Goal: Information Seeking & Learning: Learn about a topic

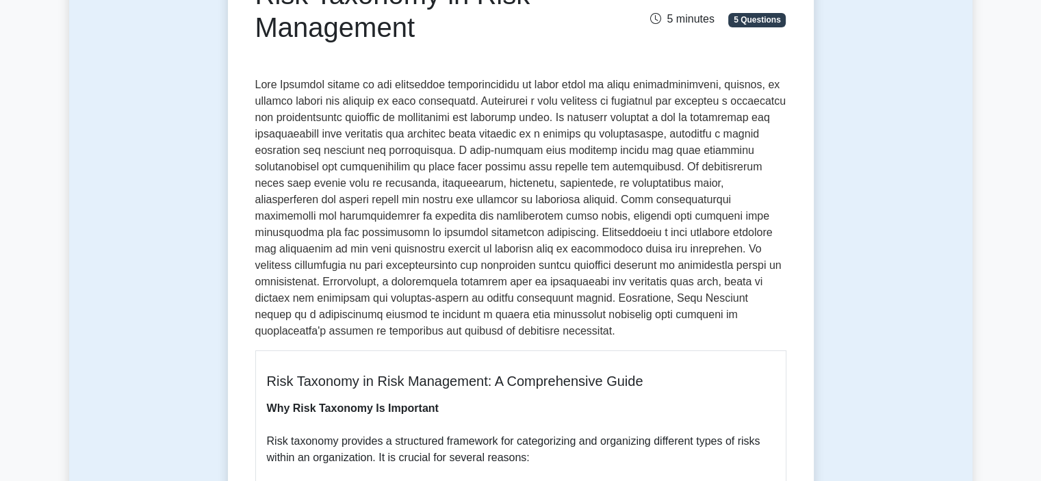
scroll to position [46, 0]
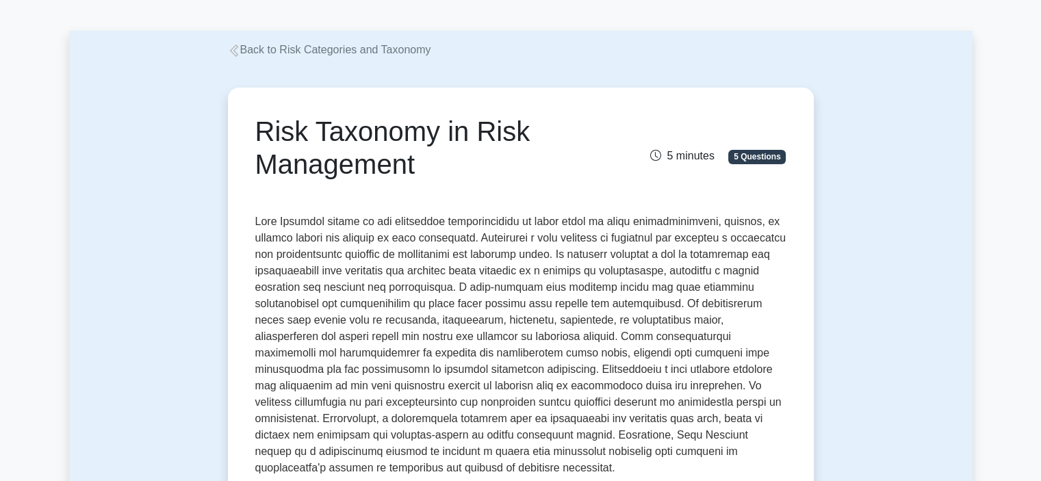
drag, startPoint x: 432, startPoint y: 172, endPoint x: 240, endPoint y: 129, distance: 196.2
copy h1 "Risk Taxonomy in Risk Management"
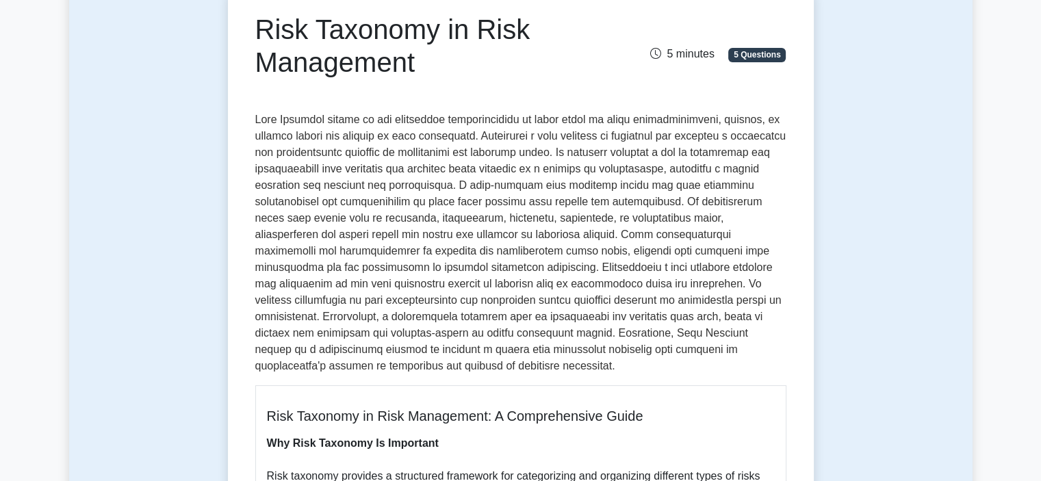
scroll to position [183, 0]
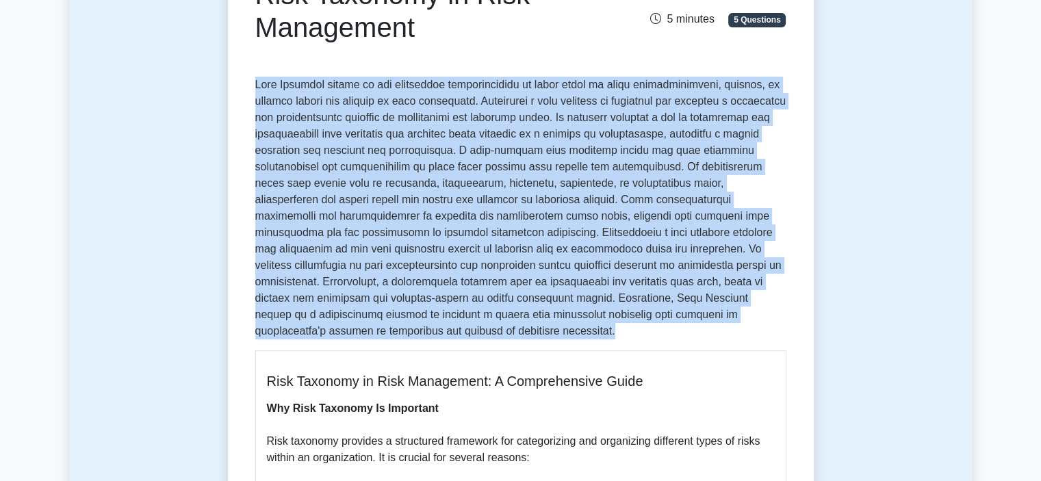
drag, startPoint x: 317, startPoint y: 336, endPoint x: 315, endPoint y: 135, distance: 201.2
click at [256, 83] on p at bounding box center [520, 208] width 531 height 263
copy p "Risk Taxonomy refers to the systematic classification of risks based on their c…"
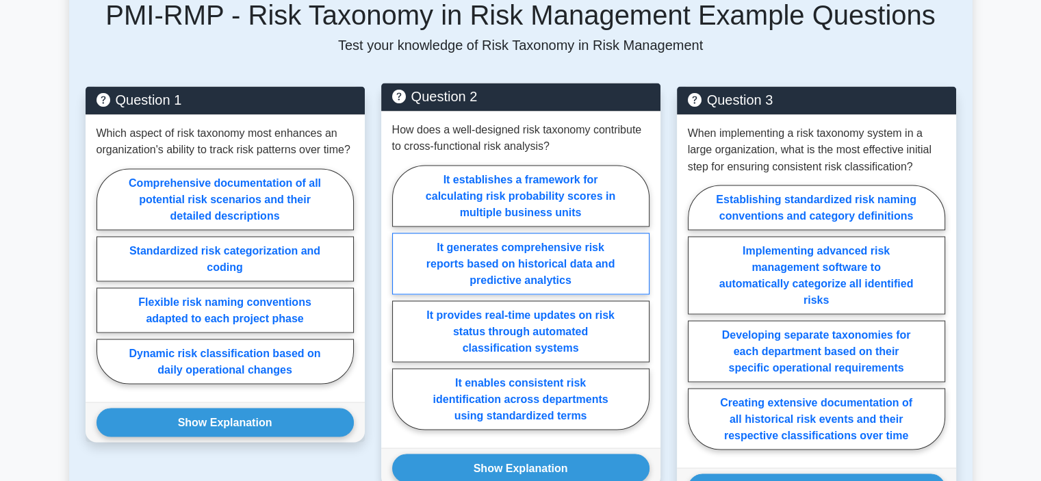
scroll to position [2441, 0]
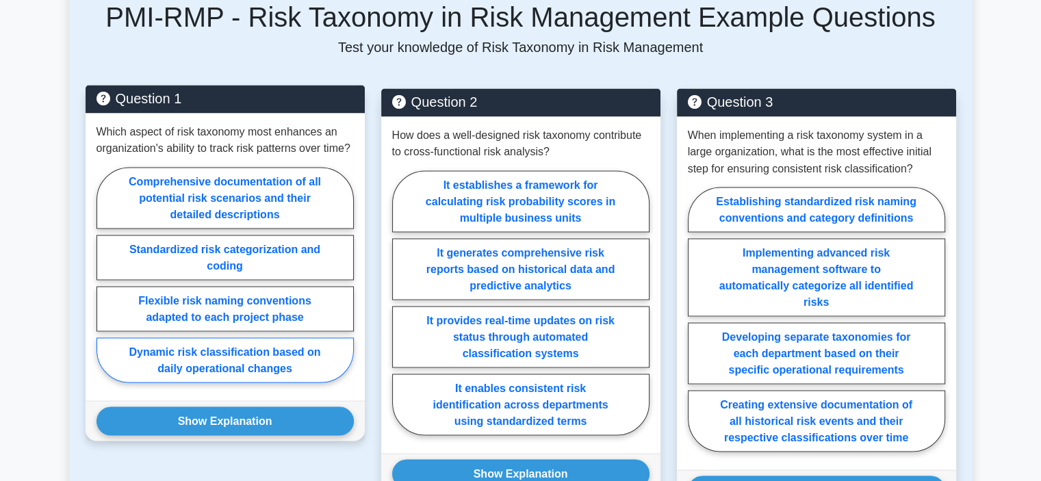
click at [309, 337] on label "Dynamic risk classification based on daily operational changes" at bounding box center [224, 359] width 257 height 45
click at [105, 283] on input "Dynamic risk classification based on daily operational changes" at bounding box center [100, 278] width 9 height 9
radio input "true"
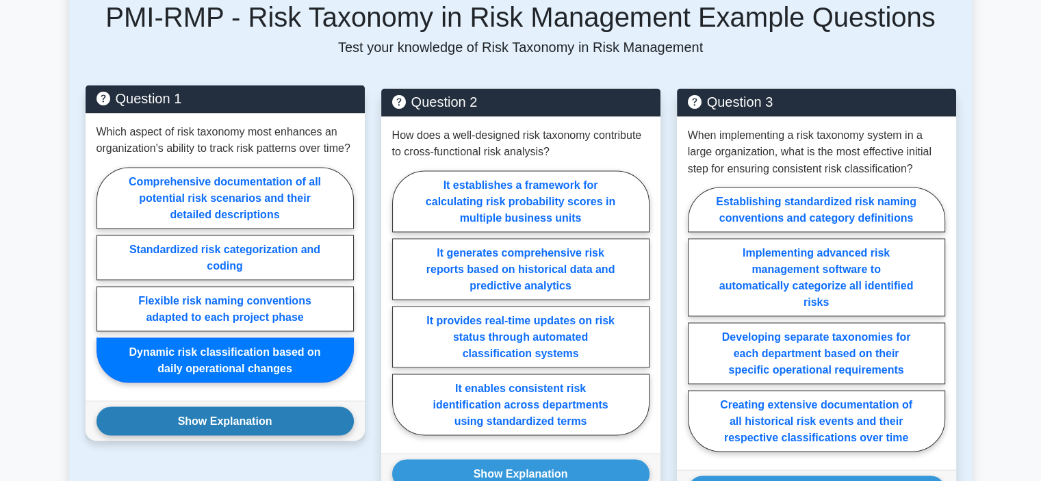
click at [312, 406] on button "Show Explanation" at bounding box center [224, 420] width 257 height 29
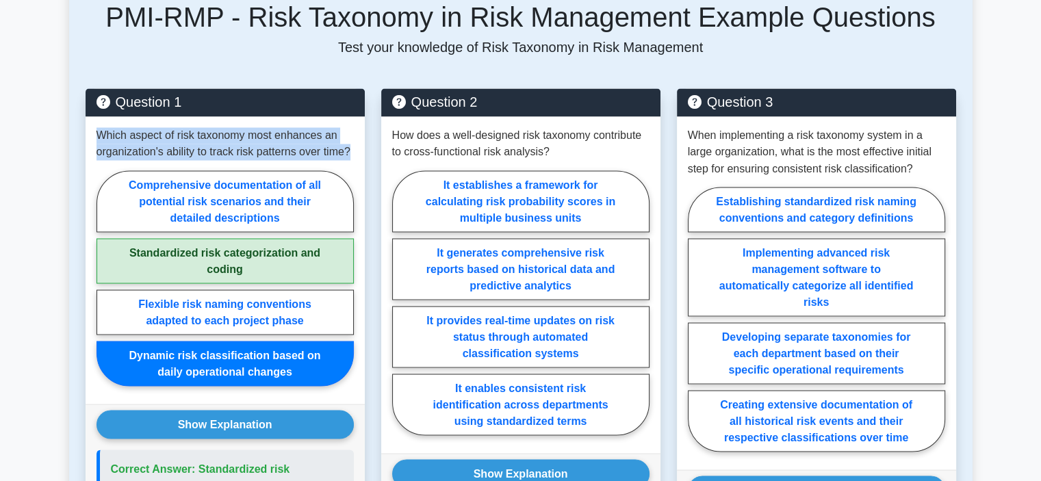
drag, startPoint x: 353, startPoint y: 102, endPoint x: 83, endPoint y: 83, distance: 270.3
click at [83, 88] on div "Question 1 Which aspect of risk taxonomy most enhances an organization's abilit…" at bounding box center [225, 487] width 296 height 799
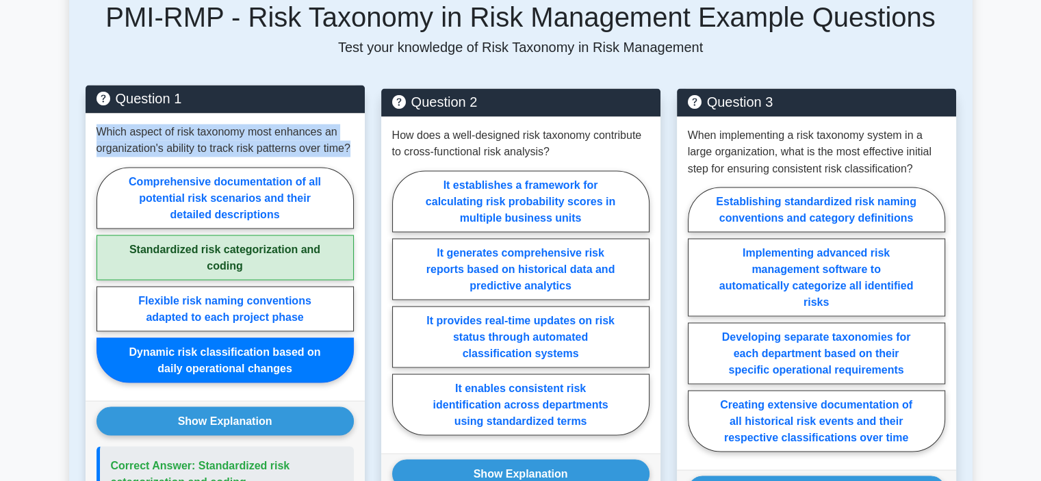
copy p "Which aspect of risk taxonomy most enhances an organization's ability to track …"
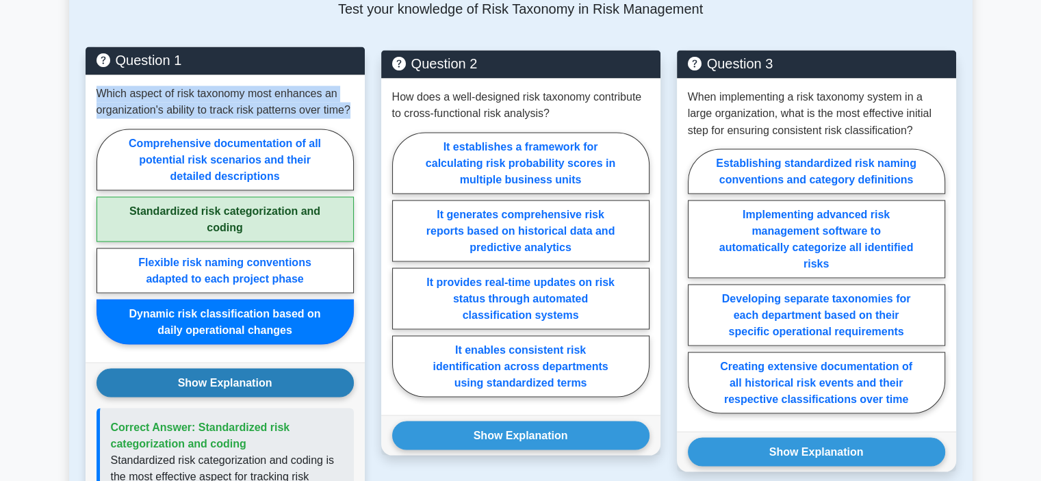
scroll to position [2509, 0]
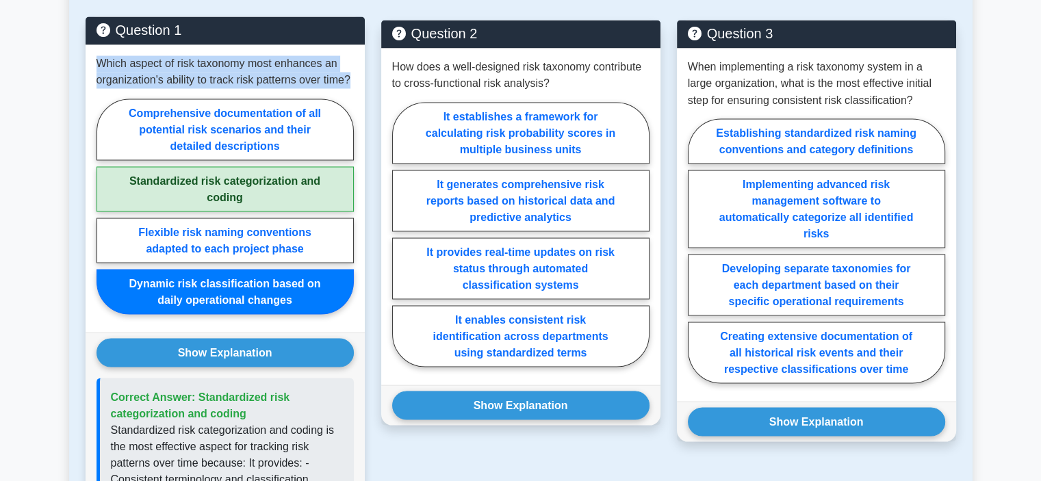
drag, startPoint x: 244, startPoint y: 363, endPoint x: 194, endPoint y: 342, distance: 54.3
click at [194, 391] on span "Correct Answer: Standardized risk categorization and coding" at bounding box center [200, 405] width 179 height 28
copy span "Standardized risk categorization and coding"
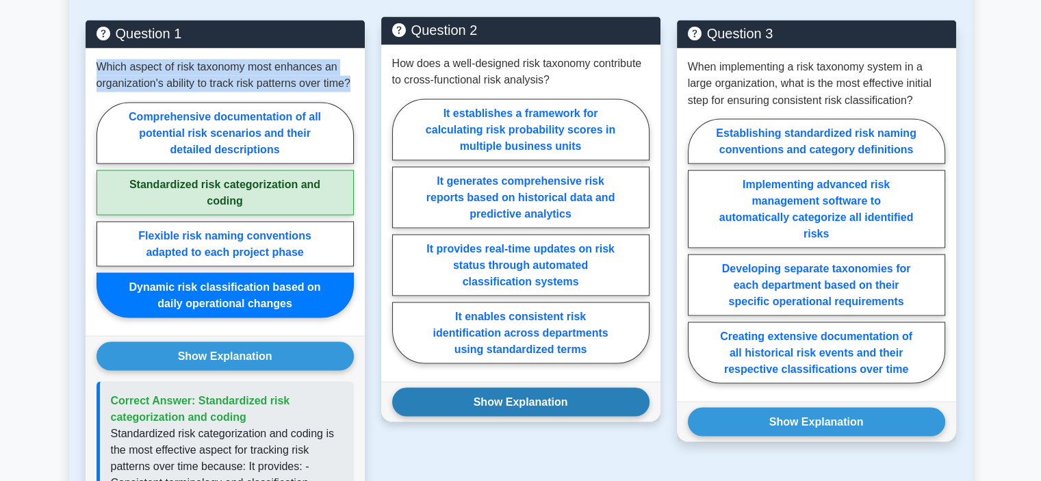
scroll to position [2441, 0]
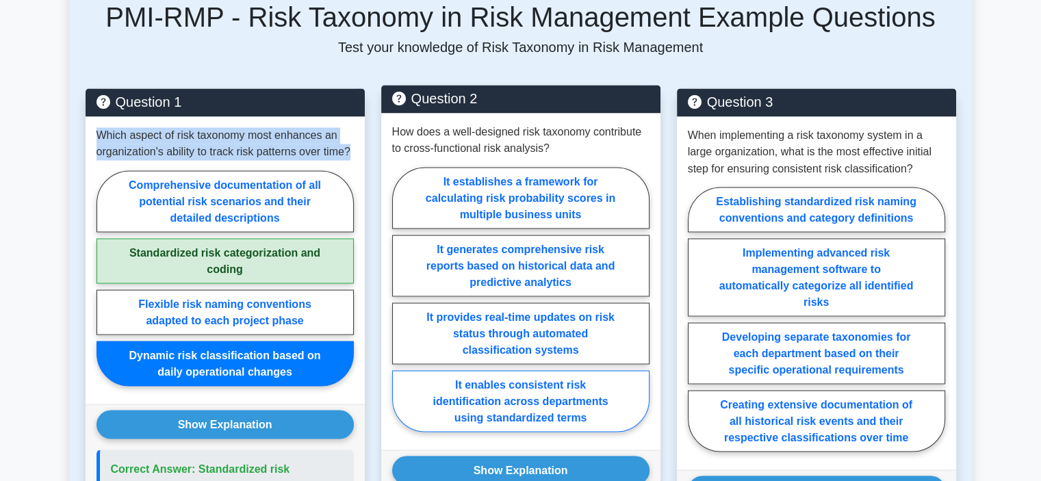
click at [599, 370] on label "It enables consistent risk identification across departments using standardized…" at bounding box center [520, 401] width 257 height 62
click at [401, 308] on input "It enables consistent risk identification across departments using standardized…" at bounding box center [396, 303] width 9 height 9
radio input "true"
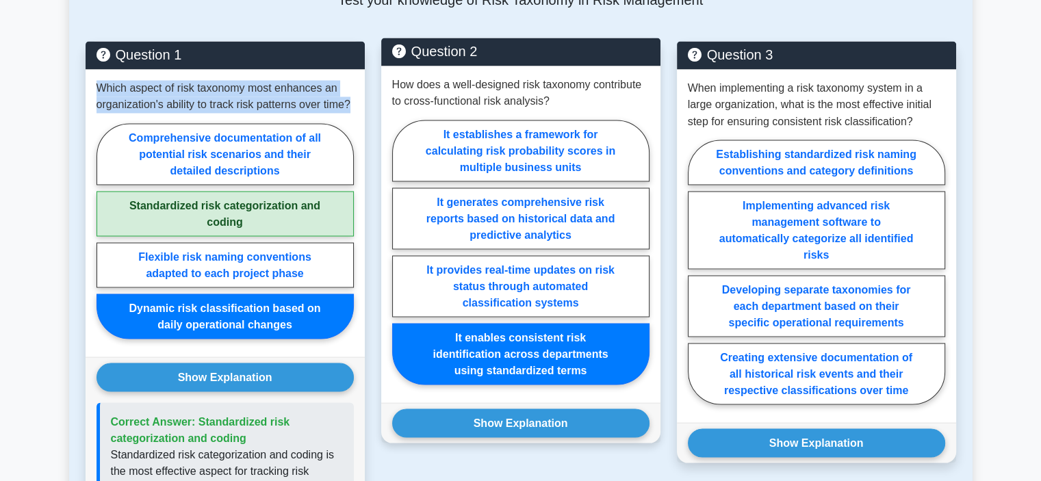
scroll to position [2509, 0]
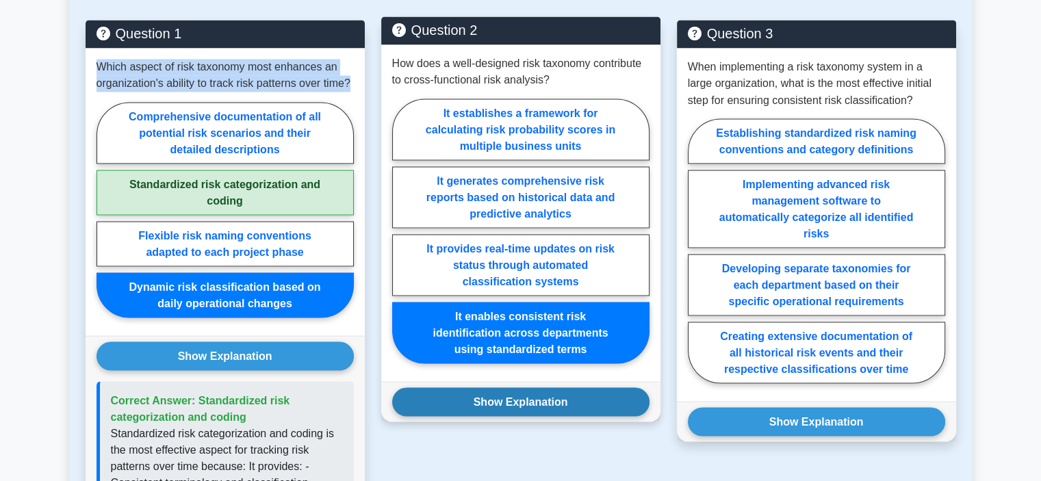
click at [596, 387] on button "Show Explanation" at bounding box center [520, 401] width 257 height 29
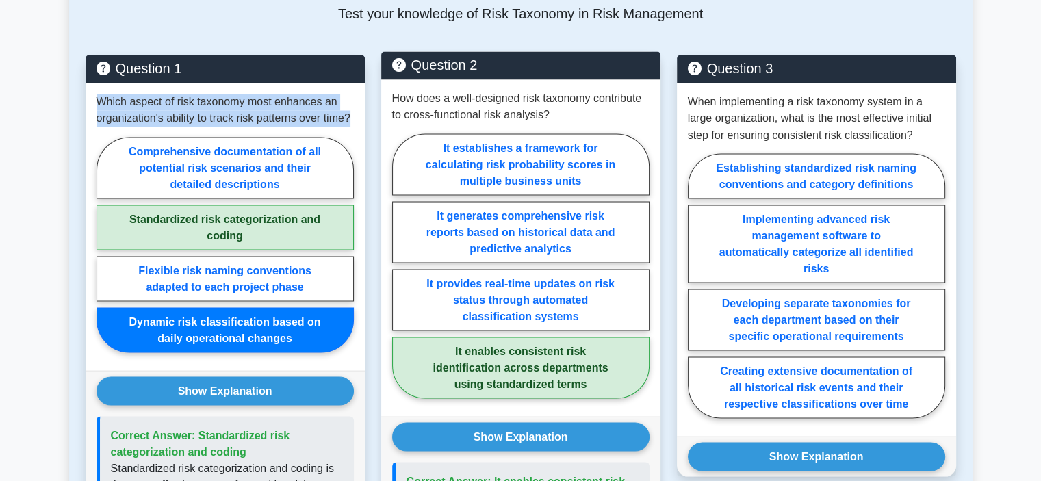
scroll to position [2441, 0]
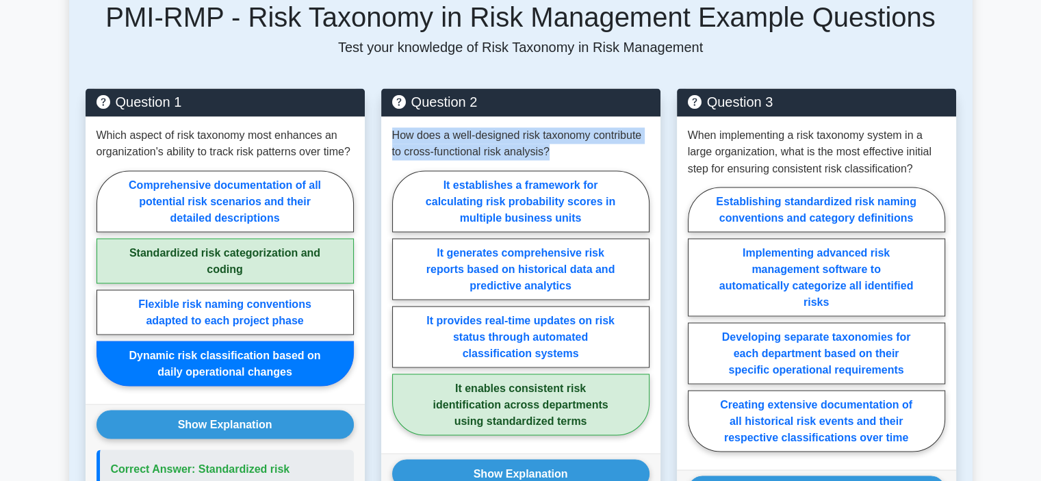
drag, startPoint x: 556, startPoint y: 99, endPoint x: 374, endPoint y: 88, distance: 181.6
click at [374, 88] on div "Question 2 How does a well-designed risk taxonomy contribute to cross-functiona…" at bounding box center [521, 487] width 296 height 799
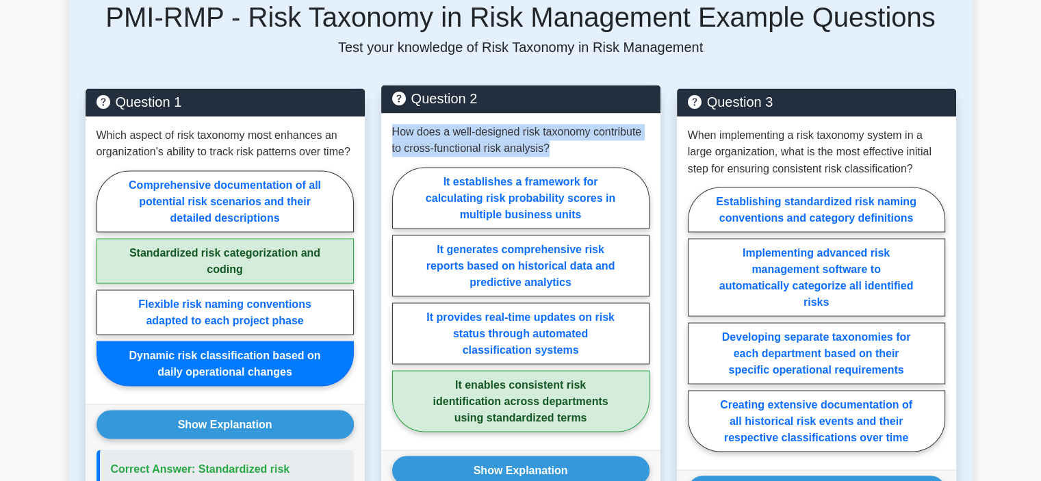
copy p "How does a well-designed risk taxonomy contribute to cross-functional risk anal…"
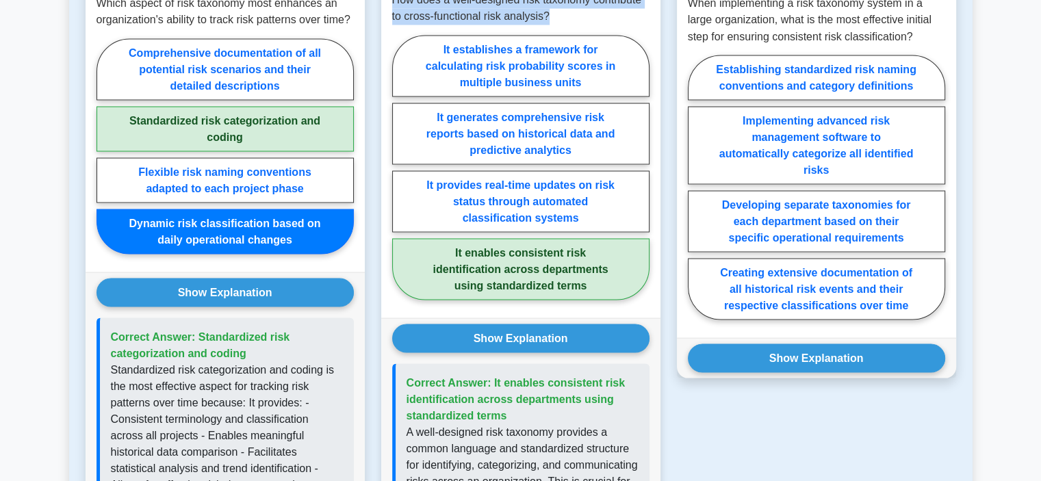
scroll to position [2577, 0]
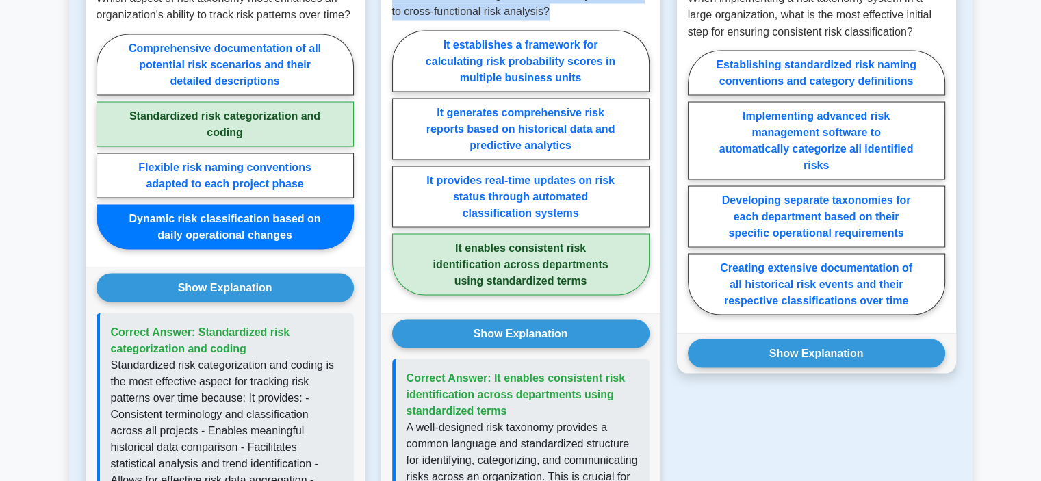
drag, startPoint x: 506, startPoint y: 361, endPoint x: 490, endPoint y: 325, distance: 38.9
click at [490, 369] on p "Correct Answer: It enables consistent risk identification across departments us…" at bounding box center [522, 393] width 232 height 49
copy span "It enables consistent risk identification across departments using standardized…"
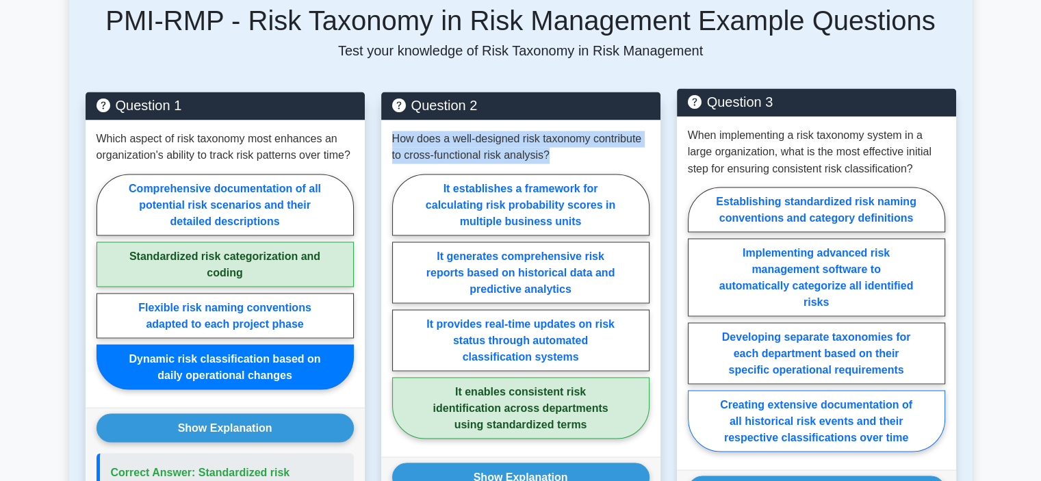
scroll to position [2441, 0]
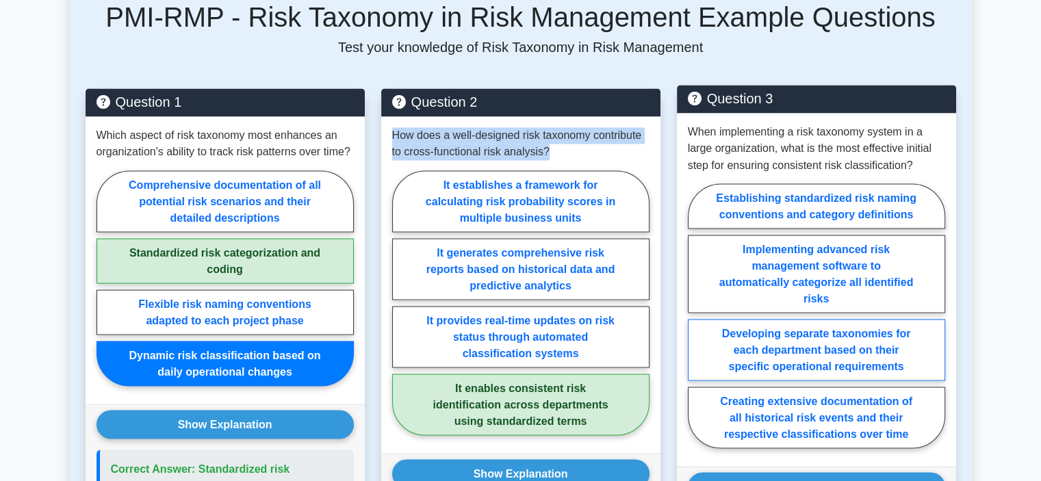
click at [936, 319] on label "Developing separate taxonomies for each department based on their specific oper…" at bounding box center [816, 350] width 257 height 62
click at [697, 315] on input "Developing separate taxonomies for each department based on their specific oper…" at bounding box center [692, 319] width 9 height 9
radio input "true"
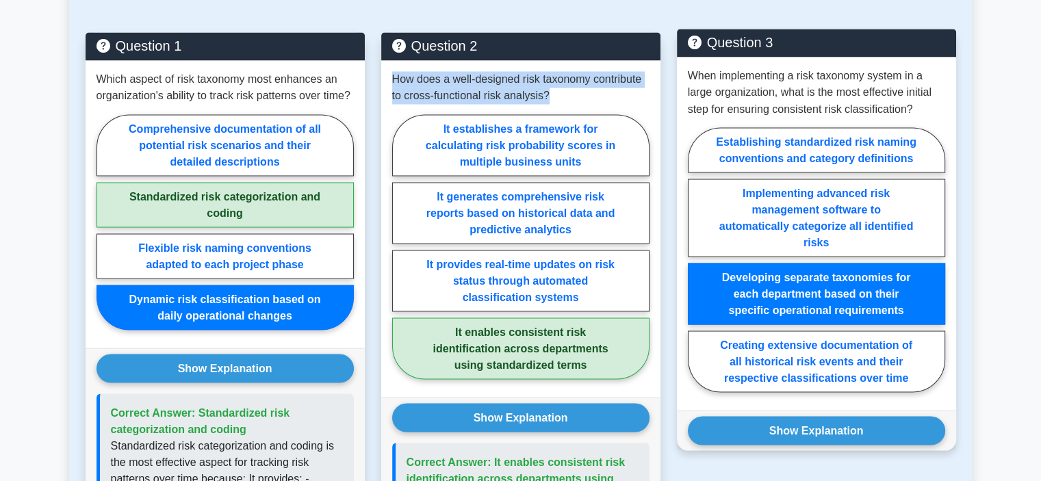
scroll to position [2577, 0]
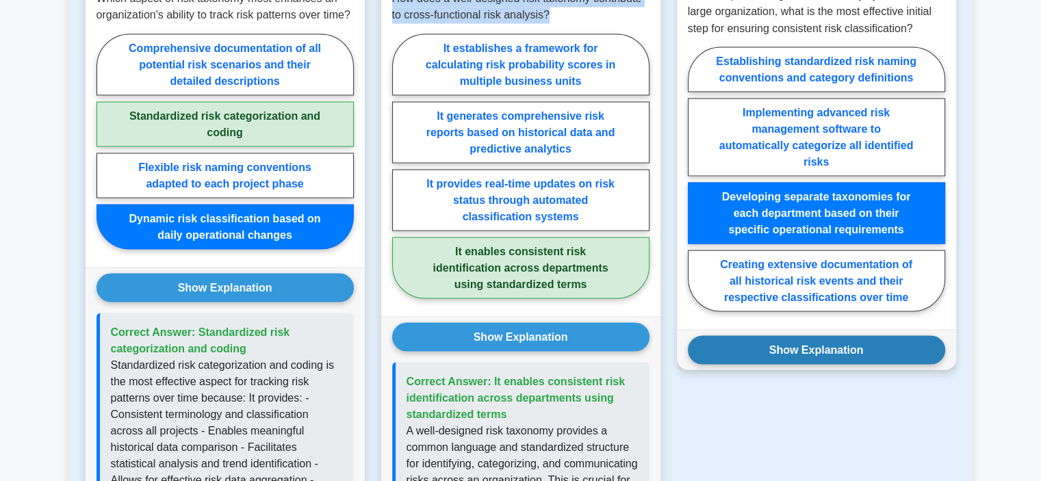
click at [873, 335] on button "Show Explanation" at bounding box center [816, 349] width 257 height 29
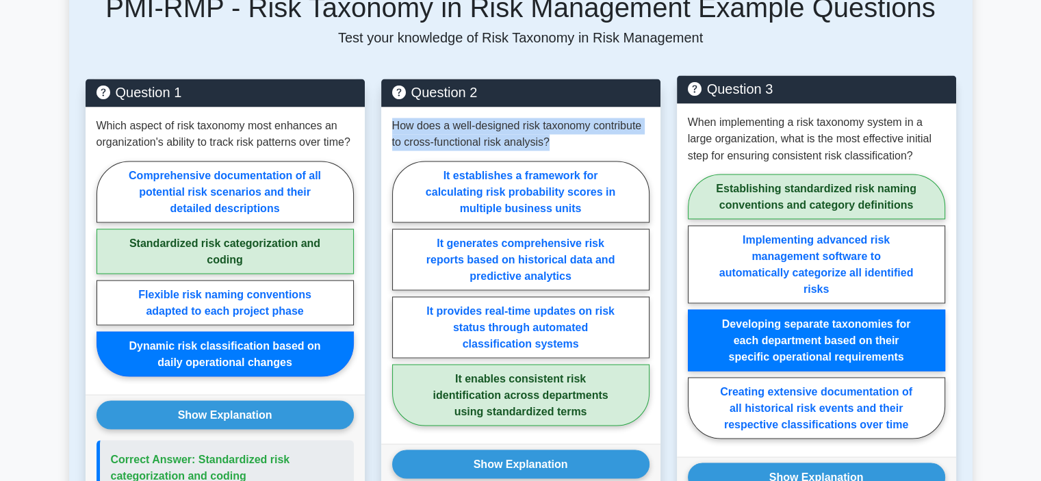
scroll to position [2372, 0]
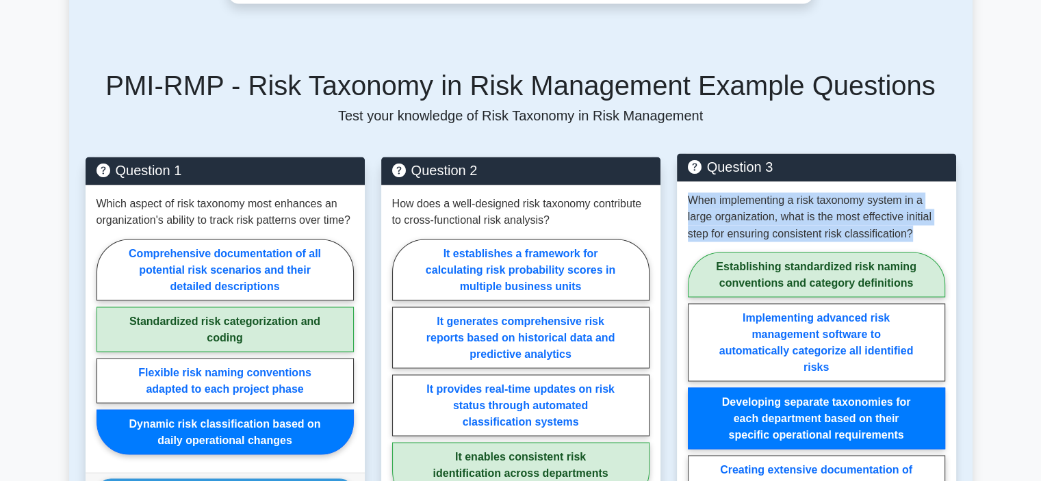
drag, startPoint x: 917, startPoint y: 183, endPoint x: 681, endPoint y: 150, distance: 237.6
click at [681, 181] on div "When implementing a risk taxonomy system in a large organization, what is the m…" at bounding box center [816, 357] width 279 height 353
copy p "When implementing a risk taxonomy system in a large organization, what is the m…"
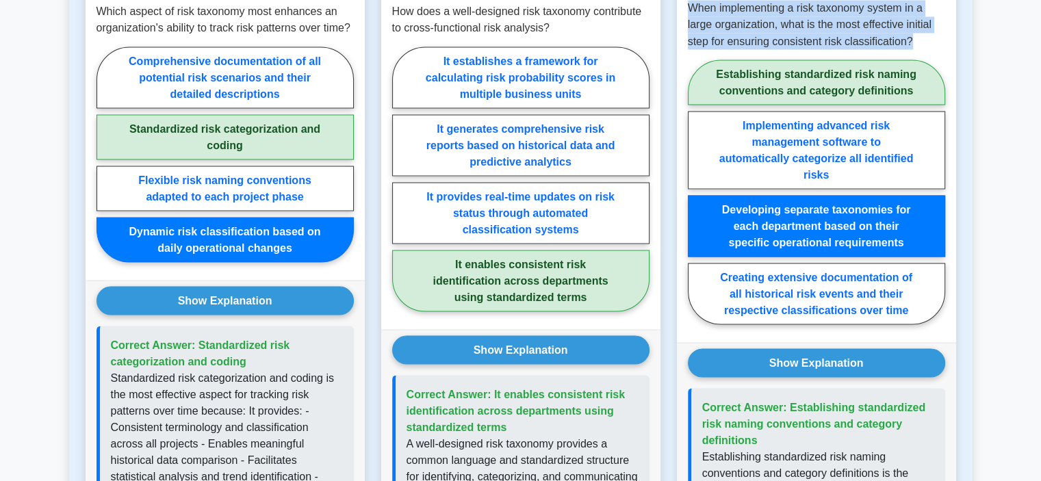
scroll to position [2577, 0]
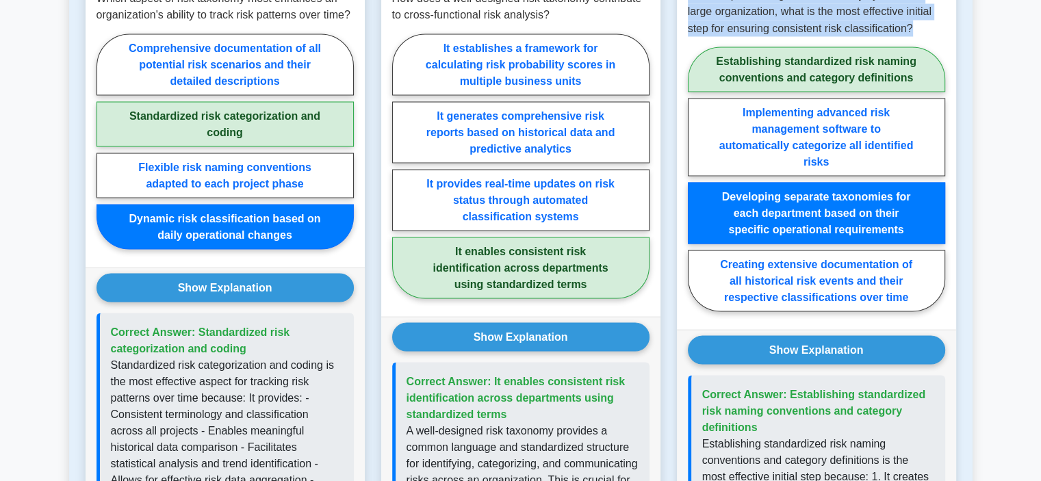
drag, startPoint x: 755, startPoint y: 378, endPoint x: 785, endPoint y: 348, distance: 42.6
click at [785, 388] on span "Correct Answer: Establishing standardized risk naming conventions and category …" at bounding box center [814, 410] width 224 height 44
copy span "Establishing standardized risk naming conventions and category definitions"
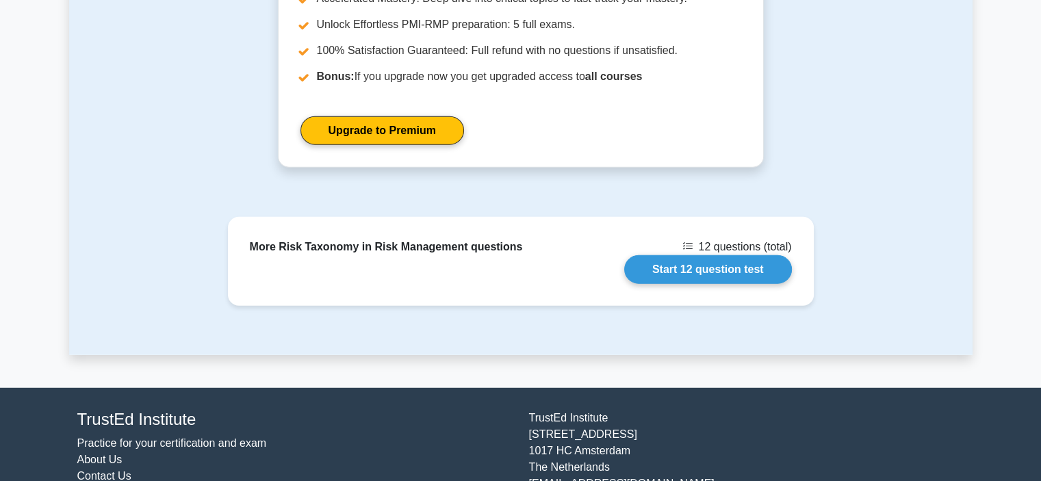
scroll to position [3568, 0]
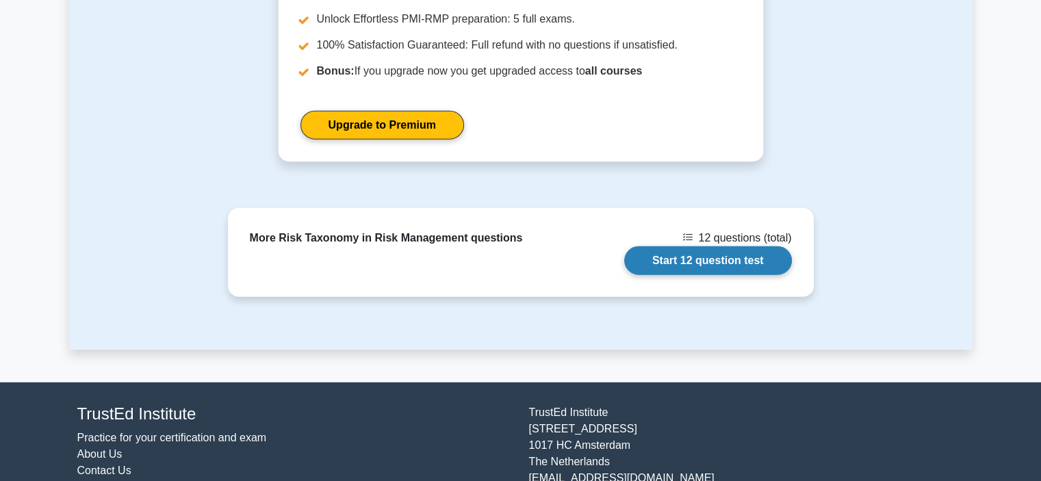
click at [736, 246] on link "Start 12 question test" at bounding box center [708, 260] width 168 height 29
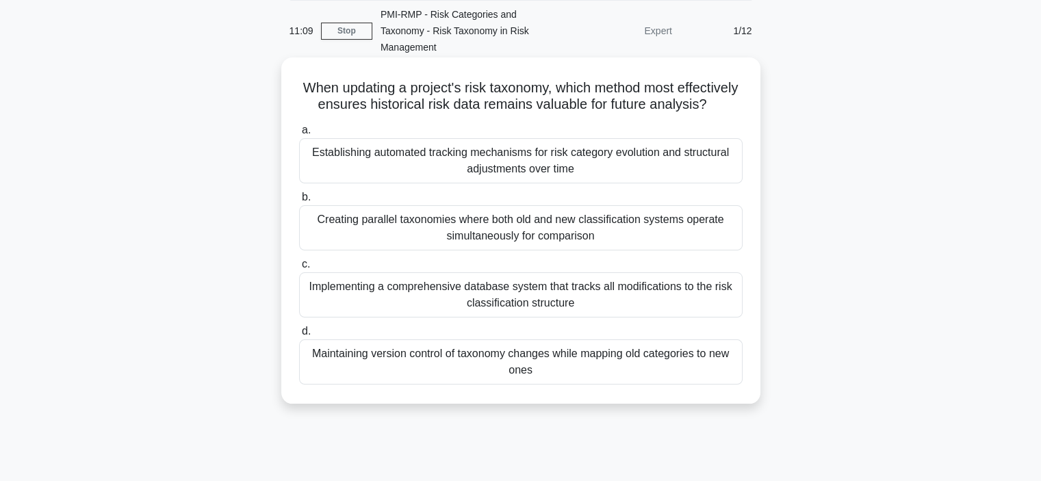
scroll to position [137, 0]
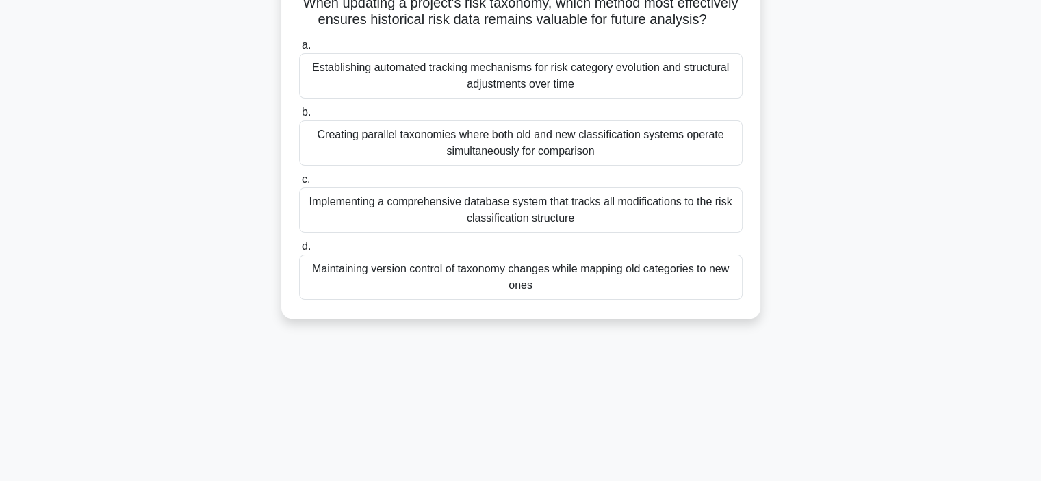
click at [729, 233] on div "Implementing a comprehensive database system that tracks all modifications to t…" at bounding box center [520, 209] width 443 height 45
click at [299, 184] on input "c. Implementing a comprehensive database system that tracks all modifications t…" at bounding box center [299, 179] width 0 height 9
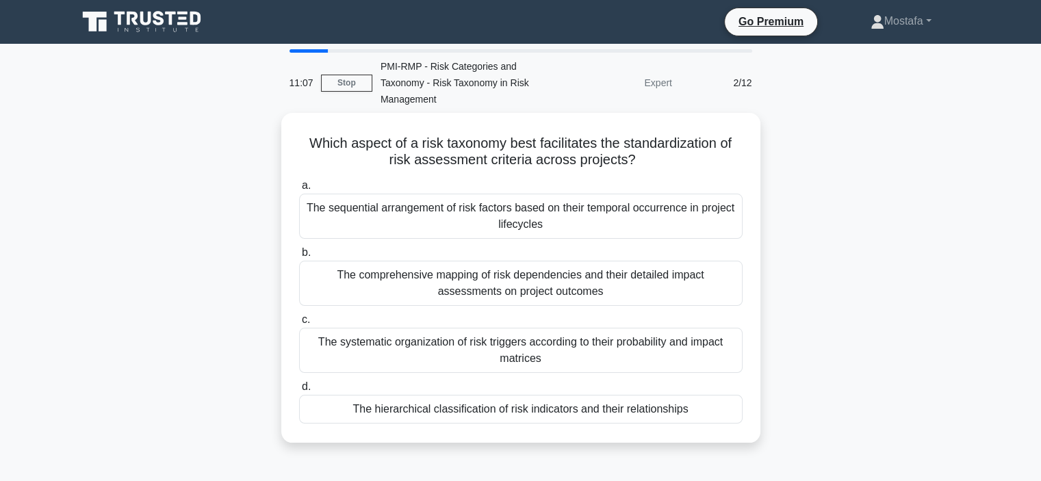
scroll to position [0, 0]
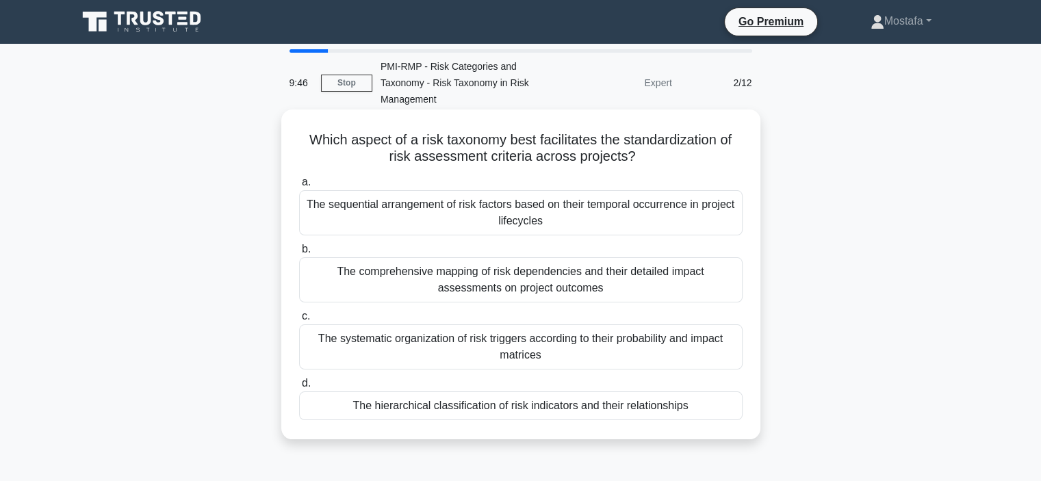
click at [725, 351] on div "The systematic organization of risk triggers according to their probability and…" at bounding box center [520, 346] width 443 height 45
click at [299, 321] on input "c. The systematic organization of risk triggers according to their probability …" at bounding box center [299, 316] width 0 height 9
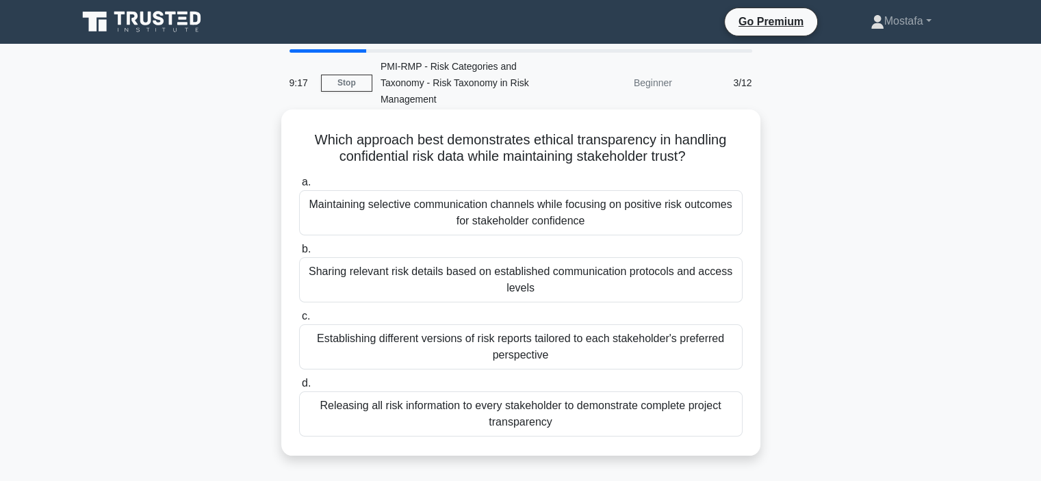
click at [723, 297] on div "Sharing relevant risk details based on established communication protocols and …" at bounding box center [520, 279] width 443 height 45
click at [299, 254] on input "b. Sharing relevant risk details based on established communication protocols a…" at bounding box center [299, 249] width 0 height 9
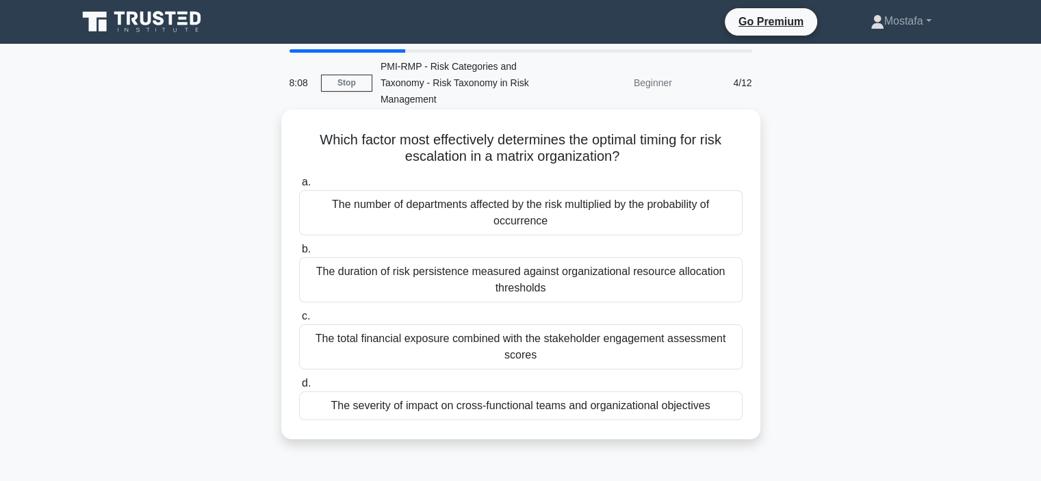
click at [734, 410] on div "The severity of impact on cross-functional teams and organizational objectives" at bounding box center [520, 405] width 443 height 29
click at [299, 388] on input "d. The severity of impact on cross-functional teams and organizational objectiv…" at bounding box center [299, 383] width 0 height 9
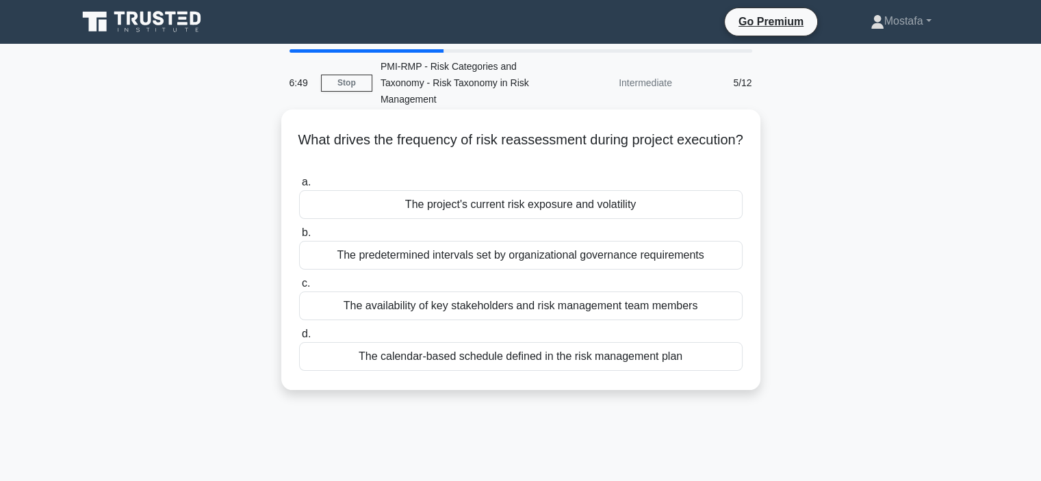
click at [734, 261] on div "The predetermined intervals set by organizational governance requirements" at bounding box center [520, 255] width 443 height 29
click at [299, 237] on input "b. The predetermined intervals set by organizational governance requirements" at bounding box center [299, 233] width 0 height 9
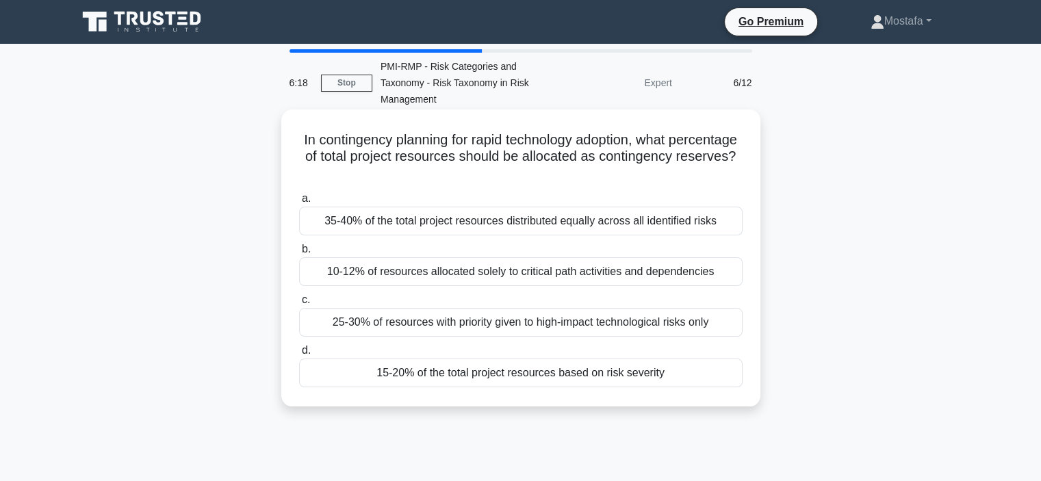
click at [721, 374] on div "15-20% of the total project resources based on risk severity" at bounding box center [520, 373] width 443 height 29
click at [299, 355] on input "d. 15-20% of the total project resources based on risk severity" at bounding box center [299, 350] width 0 height 9
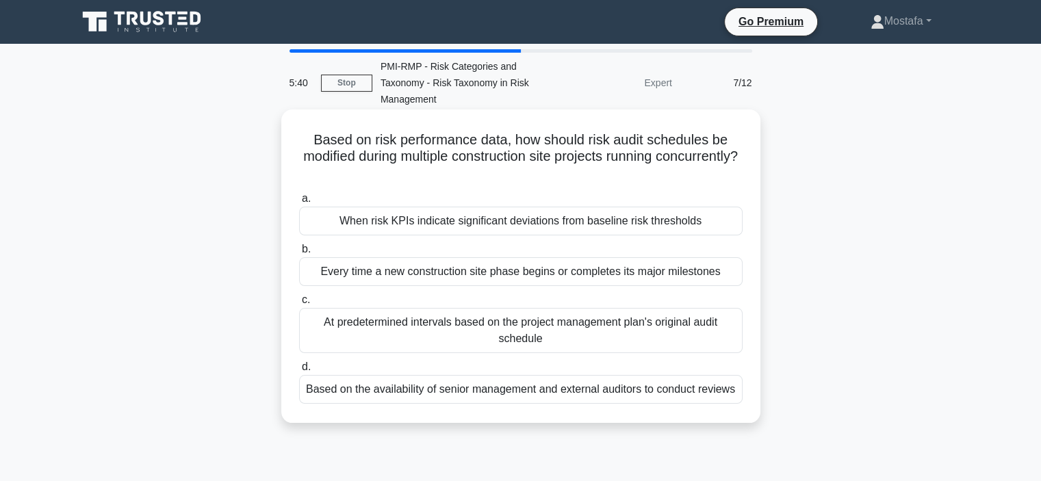
click at [725, 224] on div "When risk KPIs indicate significant deviations from baseline risk thresholds" at bounding box center [520, 221] width 443 height 29
click at [299, 203] on input "a. When risk KPIs indicate significant deviations from baseline risk thresholds" at bounding box center [299, 198] width 0 height 9
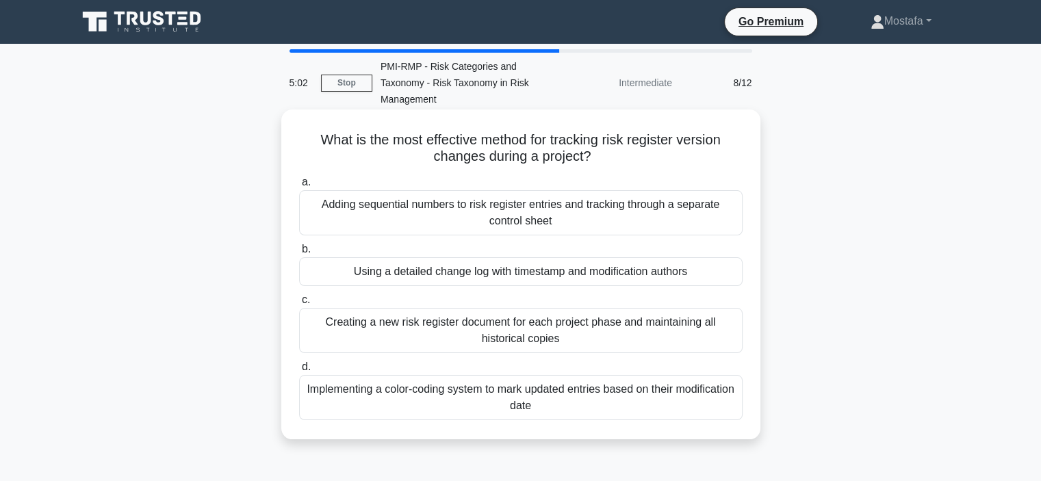
click at [709, 272] on div "Using a detailed change log with timestamp and modification authors" at bounding box center [520, 271] width 443 height 29
click at [299, 254] on input "b. Using a detailed change log with timestamp and modification authors" at bounding box center [299, 249] width 0 height 9
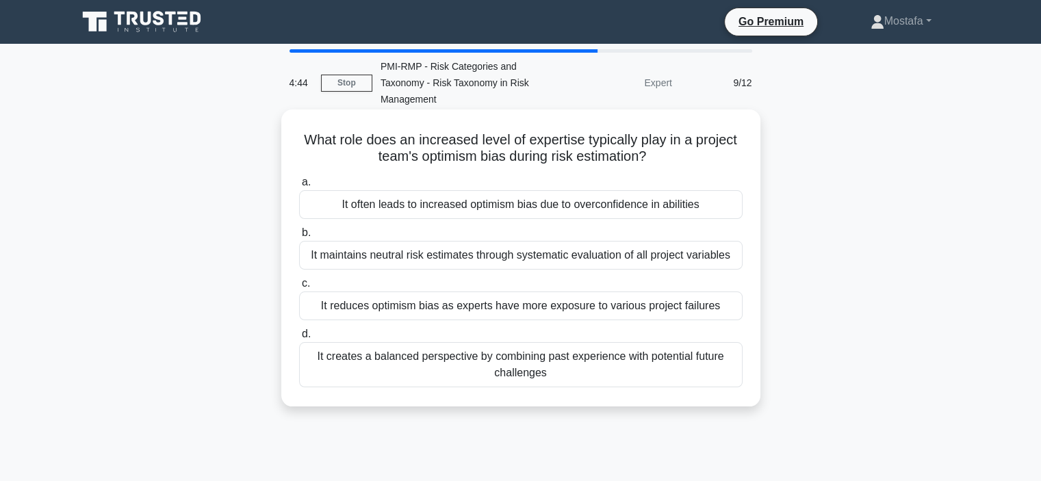
click at [727, 210] on div "It often leads to increased optimism bias due to overconfidence in abilities" at bounding box center [520, 204] width 443 height 29
click at [299, 187] on input "a. It often leads to increased optimism bias due to overconfidence in abilities" at bounding box center [299, 182] width 0 height 9
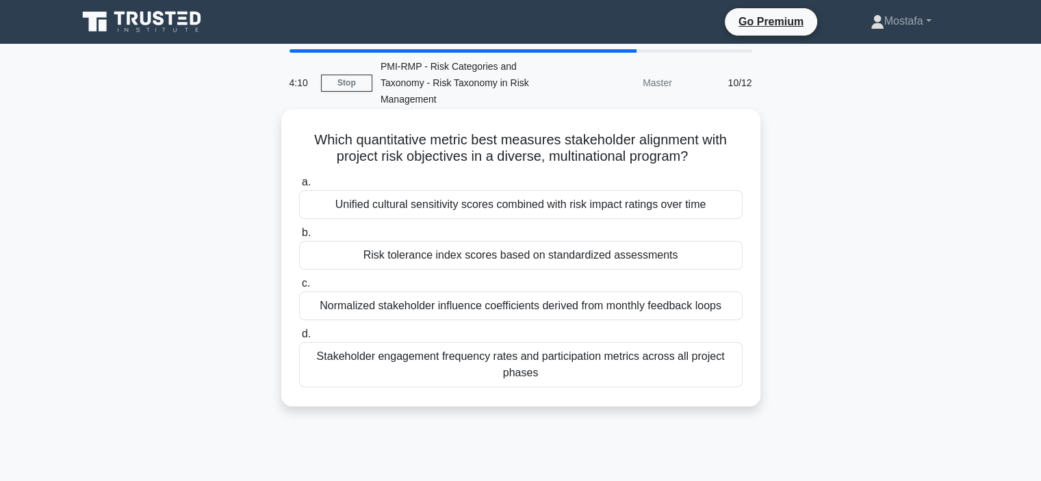
click at [717, 259] on div "Risk tolerance index scores based on standardized assessments" at bounding box center [520, 255] width 443 height 29
click at [299, 237] on input "b. Risk tolerance index scores based on standardized assessments" at bounding box center [299, 233] width 0 height 9
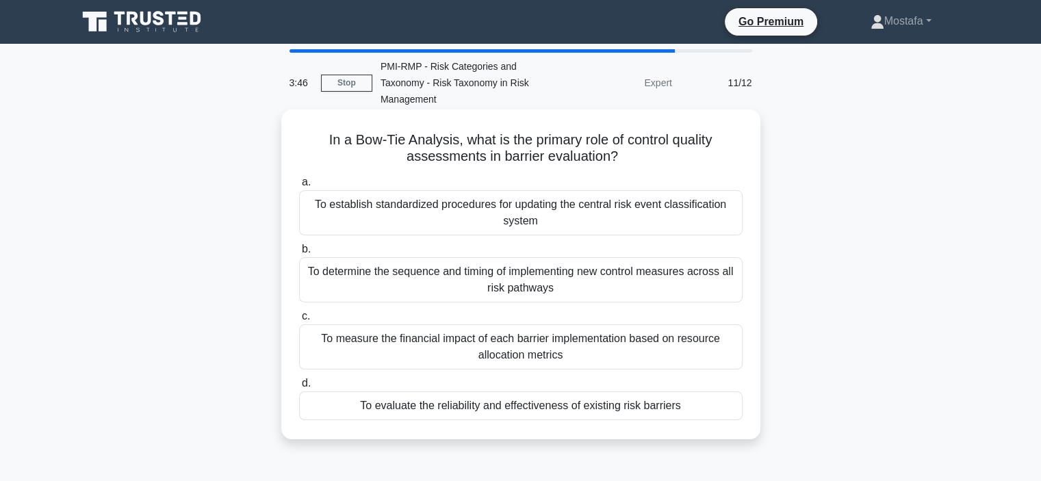
click at [725, 406] on div "To evaluate the reliability and effectiveness of existing risk barriers" at bounding box center [520, 405] width 443 height 29
click at [299, 388] on input "d. To evaluate the reliability and effectiveness of existing risk barriers" at bounding box center [299, 383] width 0 height 9
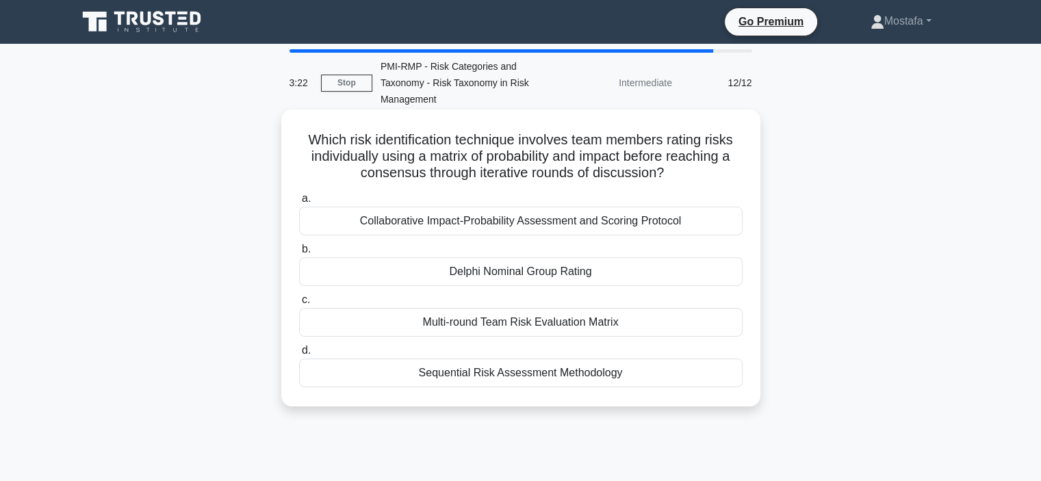
click at [706, 275] on div "Delphi Nominal Group Rating" at bounding box center [520, 271] width 443 height 29
click at [299, 254] on input "b. Delphi Nominal Group Rating" at bounding box center [299, 249] width 0 height 9
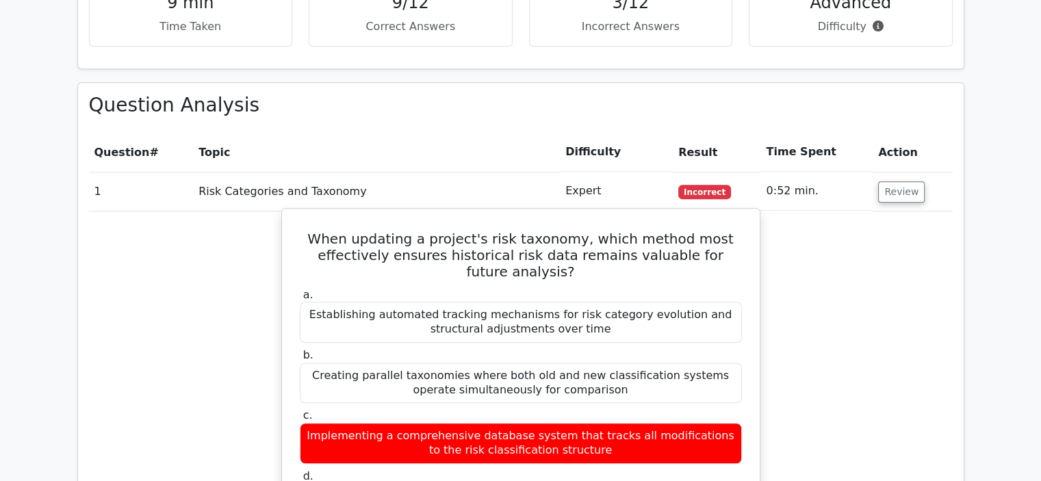
scroll to position [1095, 0]
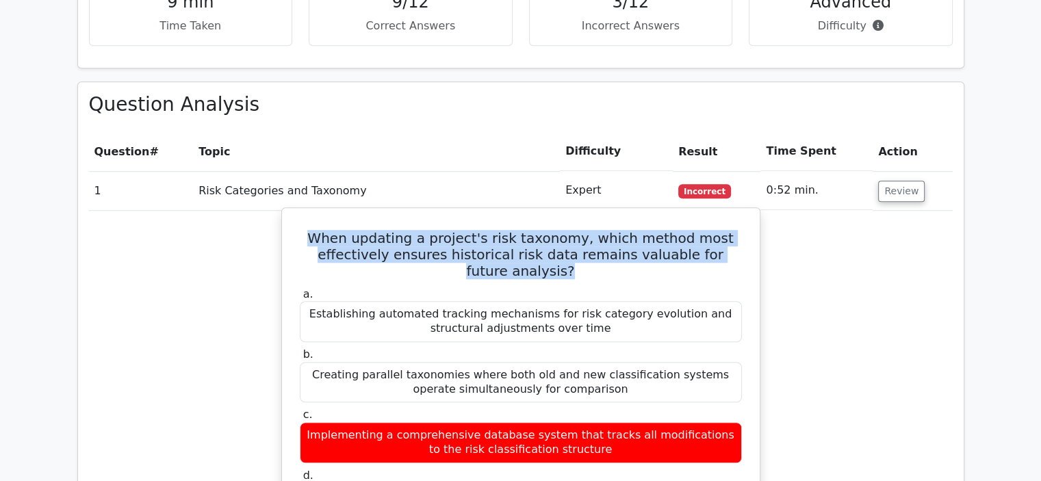
drag, startPoint x: 561, startPoint y: 226, endPoint x: 312, endPoint y: 189, distance: 251.9
click at [312, 230] on h5 "When updating a project's risk taxonomy, which method most effectively ensures …" at bounding box center [520, 254] width 445 height 49
copy h5 "When updating a project's risk taxonomy, which method most effectively ensures …"
drag, startPoint x: 547, startPoint y: 460, endPoint x: 304, endPoint y: 445, distance: 244.0
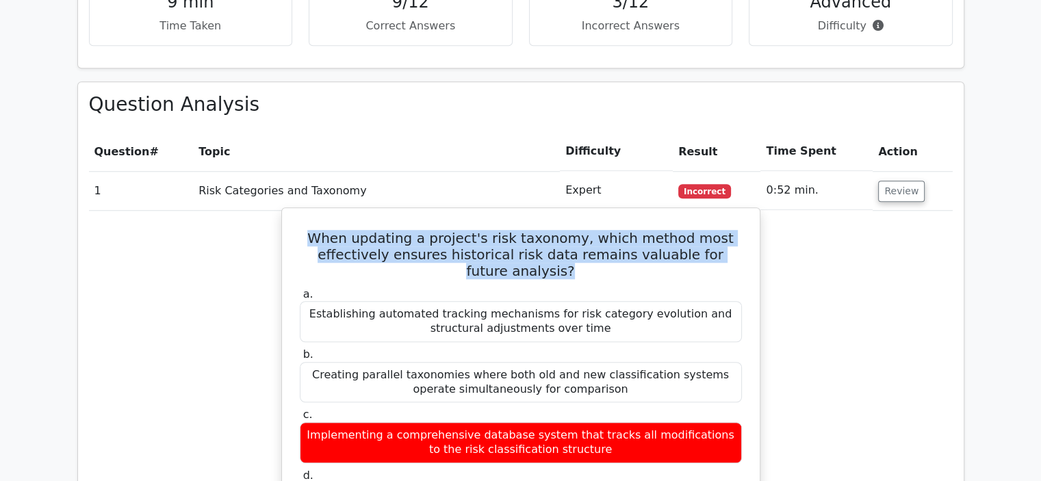
copy div "Maintaining version control of taxonomy changes while mapping old categories to…"
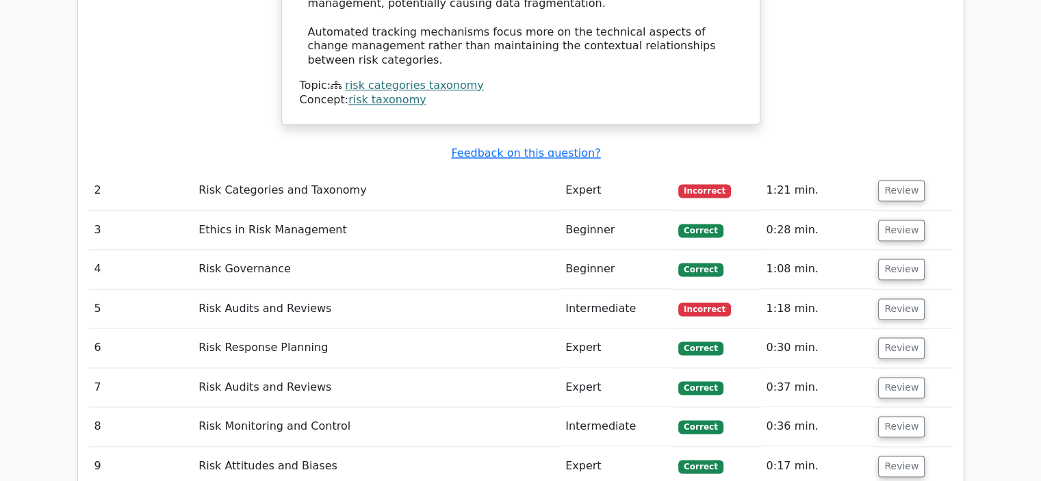
scroll to position [1984, 0]
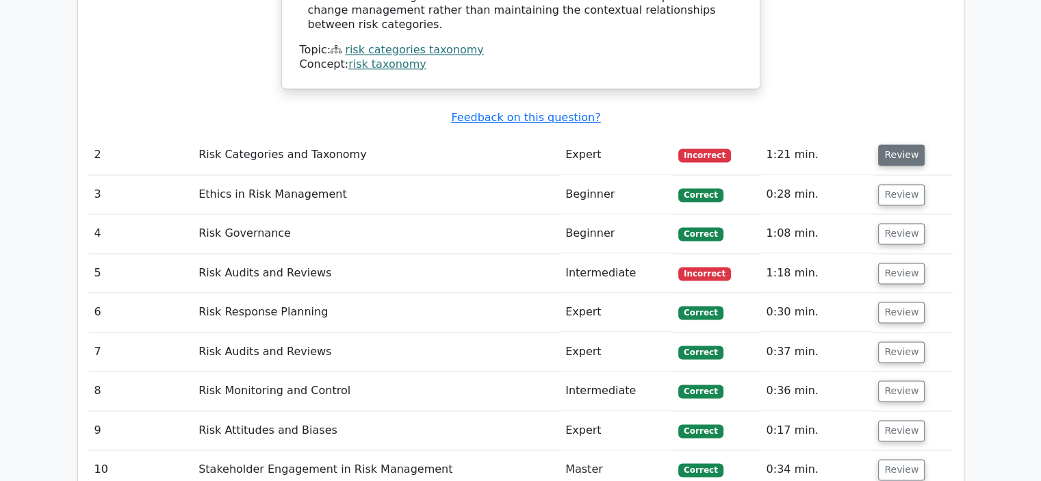
click at [892, 144] on button "Review" at bounding box center [901, 154] width 47 height 21
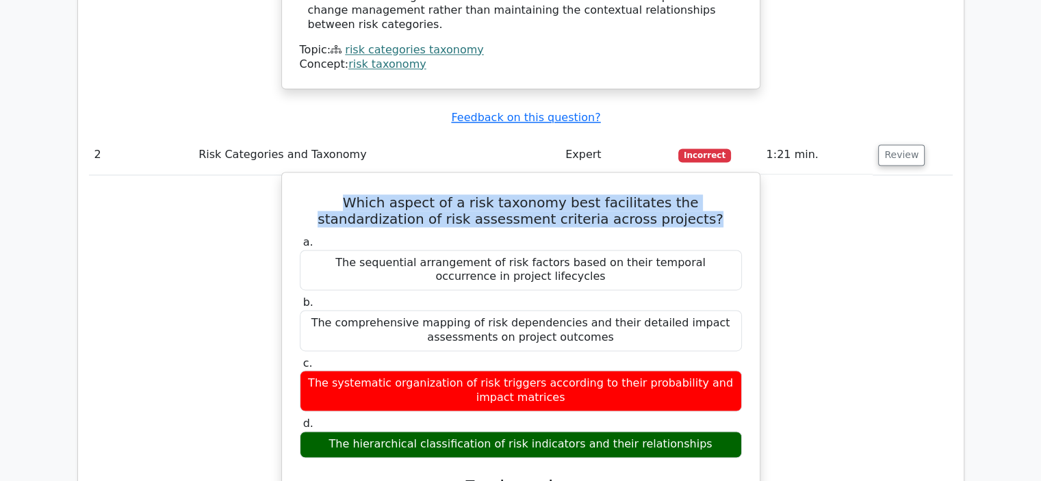
drag, startPoint x: 653, startPoint y: 144, endPoint x: 293, endPoint y: 114, distance: 361.8
copy h5 "Which aspect of a risk taxonomy best facilitates the standardization of risk as…"
drag, startPoint x: 699, startPoint y: 363, endPoint x: 341, endPoint y: 365, distance: 358.5
click at [341, 431] on div "The hierarchical classification of risk indicators and their relationships" at bounding box center [521, 444] width 442 height 27
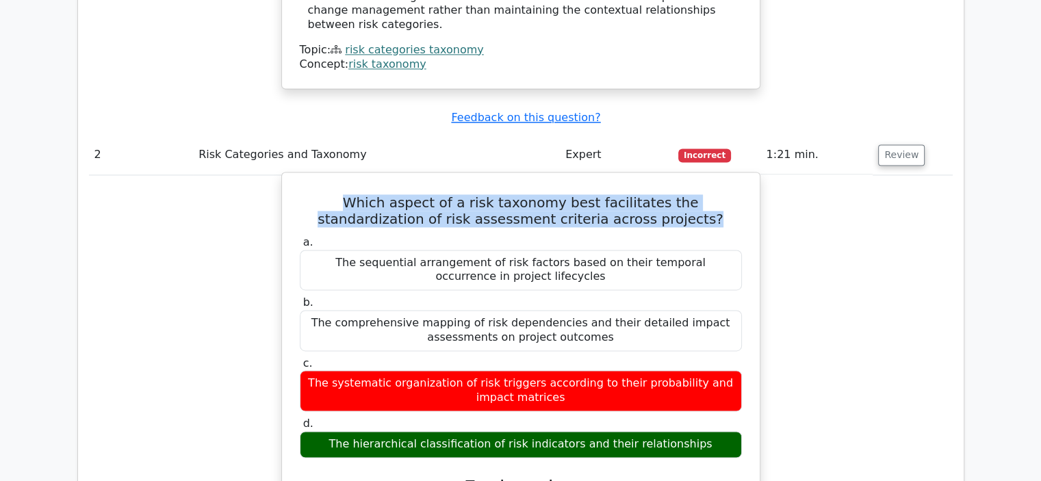
copy div "The hierarchical classification of risk indicators and their relationships"
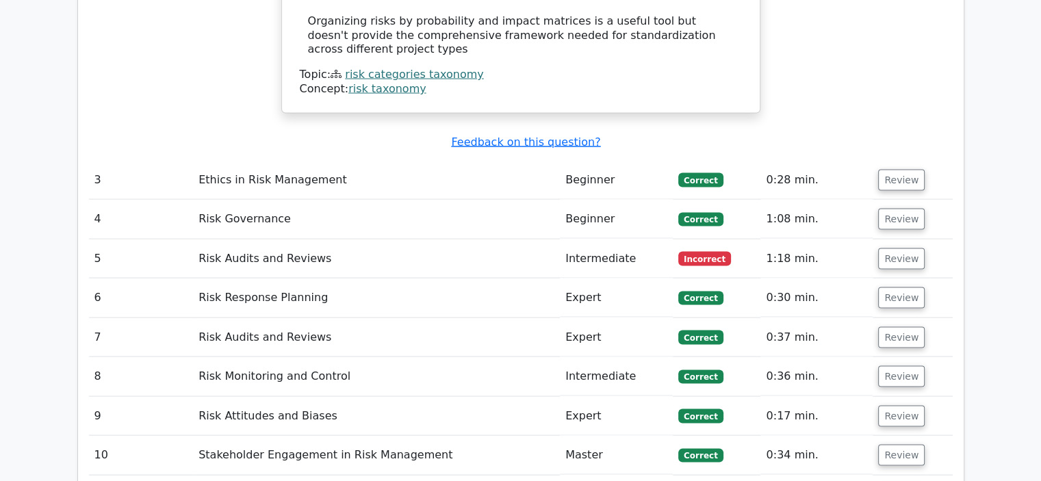
scroll to position [2805, 0]
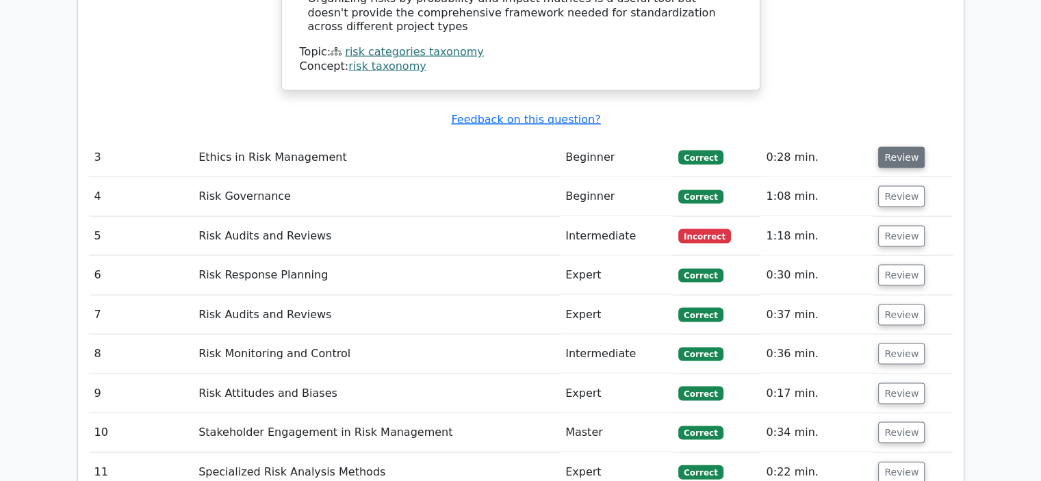
click at [903, 147] on button "Review" at bounding box center [901, 157] width 47 height 21
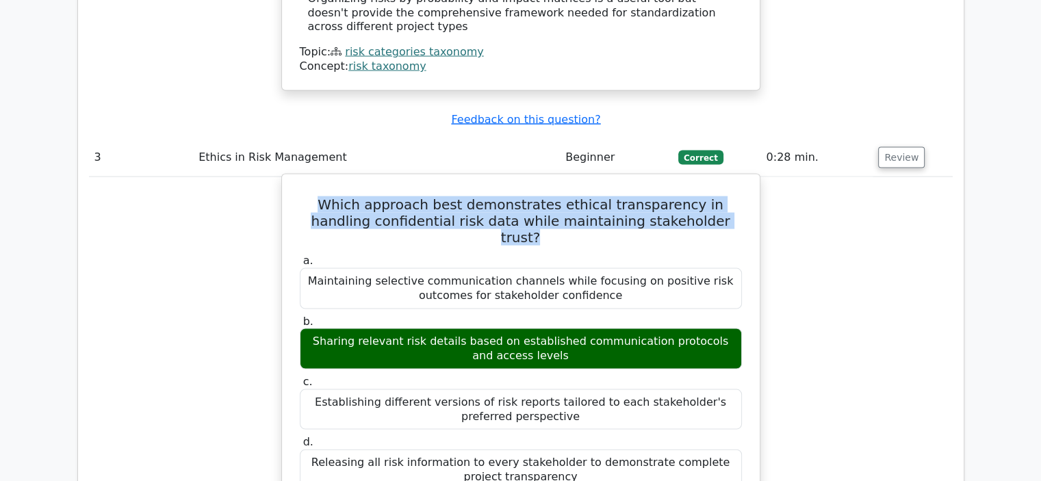
drag, startPoint x: 713, startPoint y: 124, endPoint x: 295, endPoint y: 106, distance: 418.4
copy h5 "Which approach best demonstrates ethical transparency in handling confidential …"
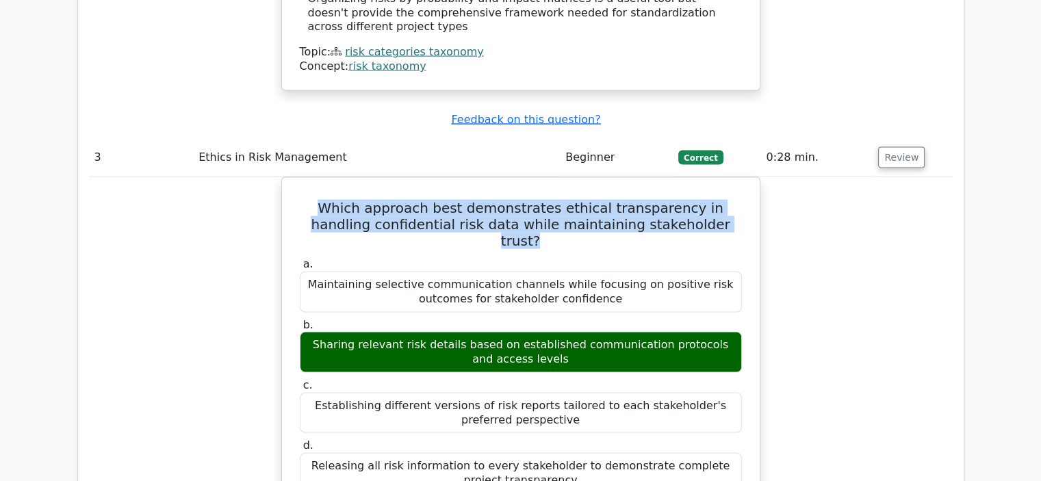
drag, startPoint x: 557, startPoint y: 245, endPoint x: 241, endPoint y: 229, distance: 316.5
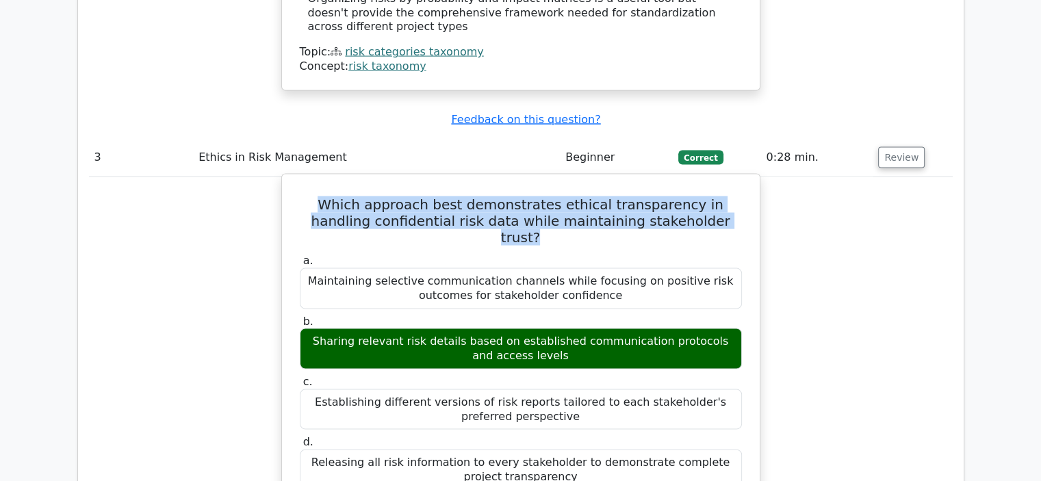
copy div "Sharing relevant risk details based on established communication protocols and …"
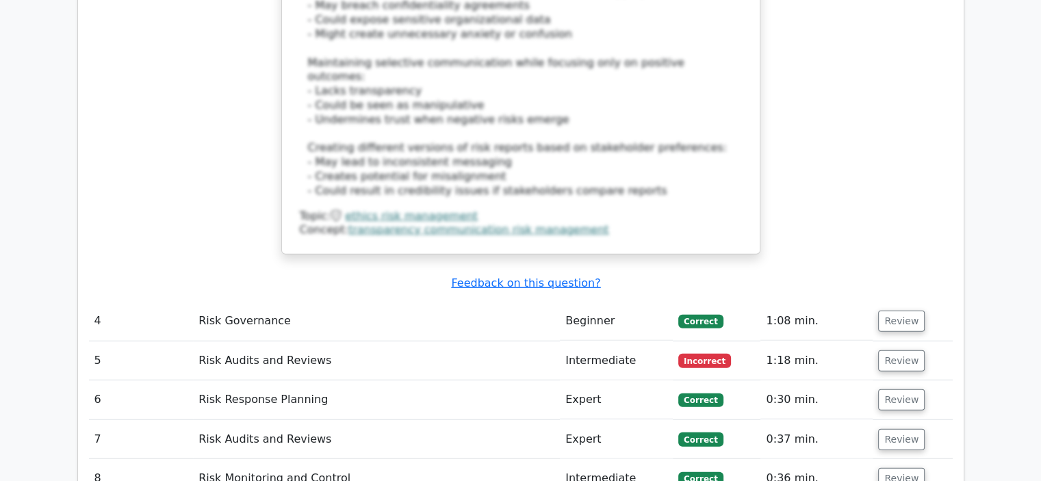
scroll to position [3558, 0]
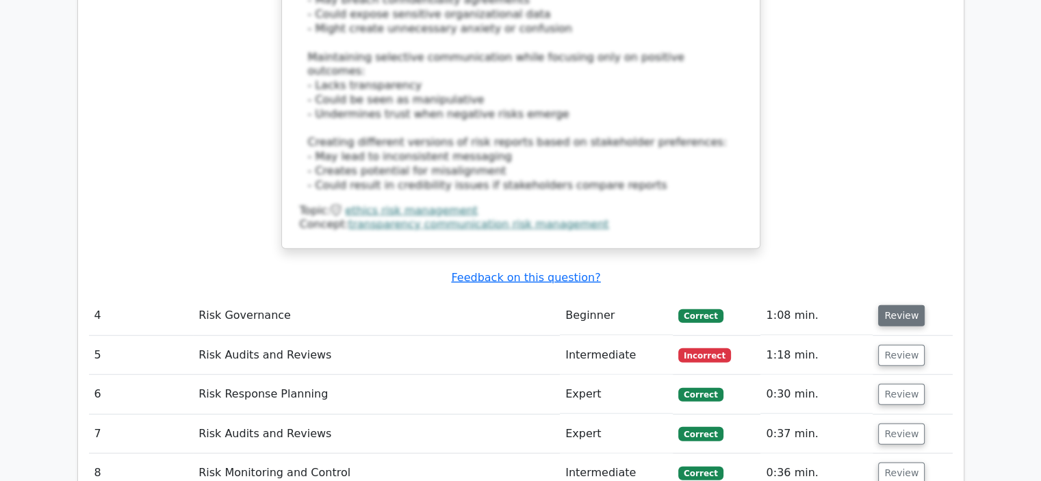
click at [902, 305] on button "Review" at bounding box center [901, 315] width 47 height 21
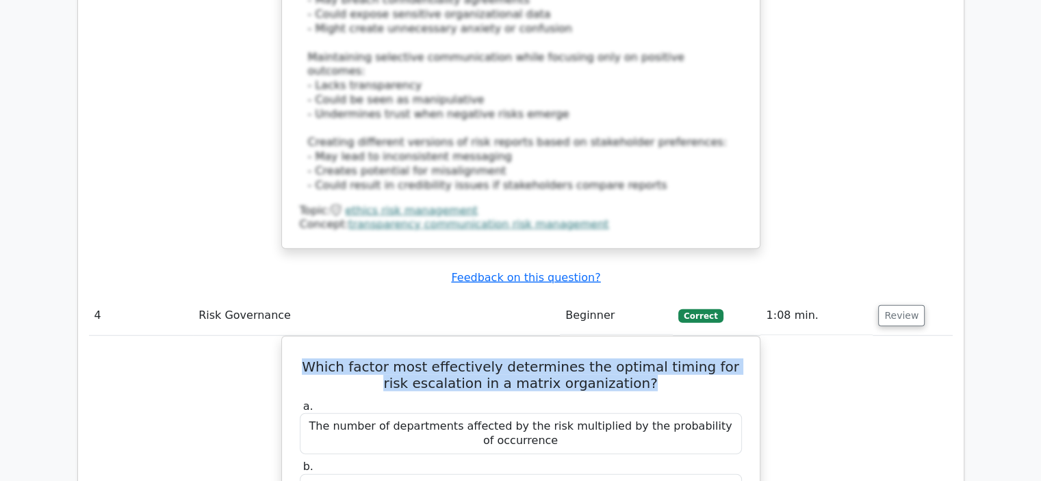
drag, startPoint x: 642, startPoint y: 254, endPoint x: 223, endPoint y: 240, distance: 419.6
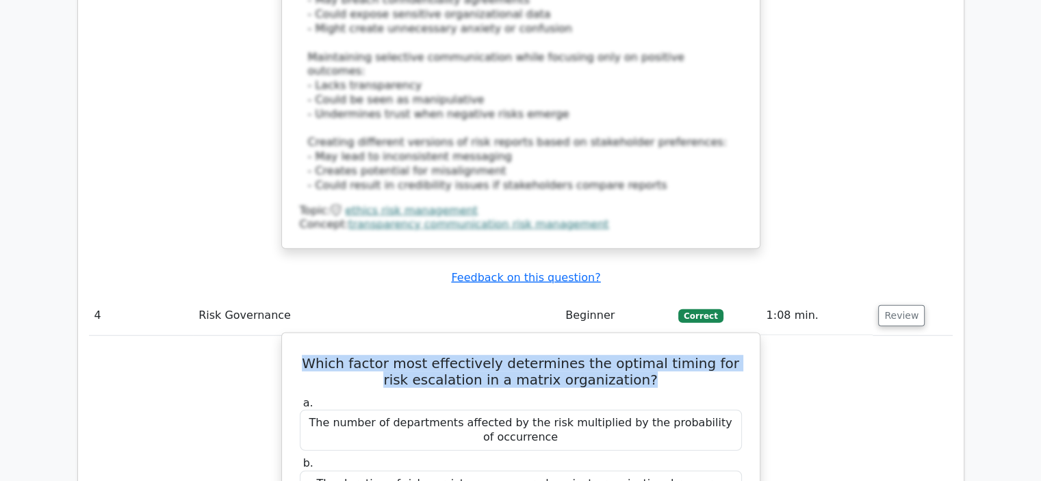
copy h5 "Which factor most effectively determines the optimal timing for risk escalation…"
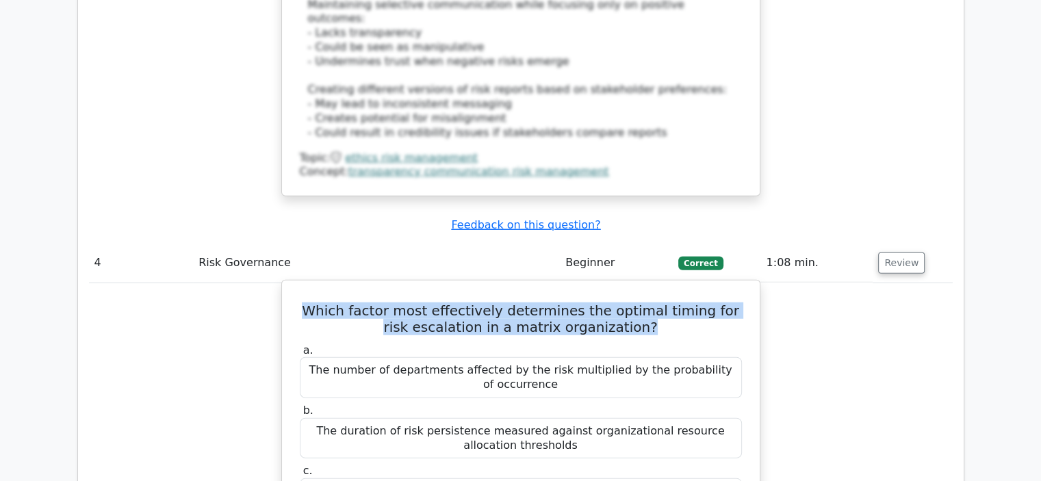
scroll to position [3695, 0]
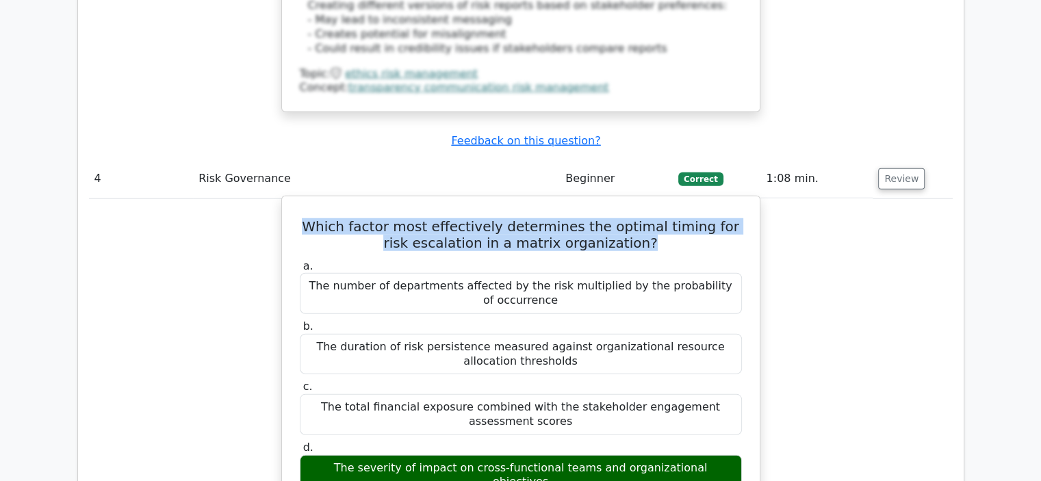
drag, startPoint x: 725, startPoint y: 343, endPoint x: 358, endPoint y: 341, distance: 366.7
click at [307, 455] on div "The severity of impact on cross-functional teams and organizational objectives" at bounding box center [521, 475] width 442 height 41
copy div "The severity of impact on cross-functional teams and organizational objectives"
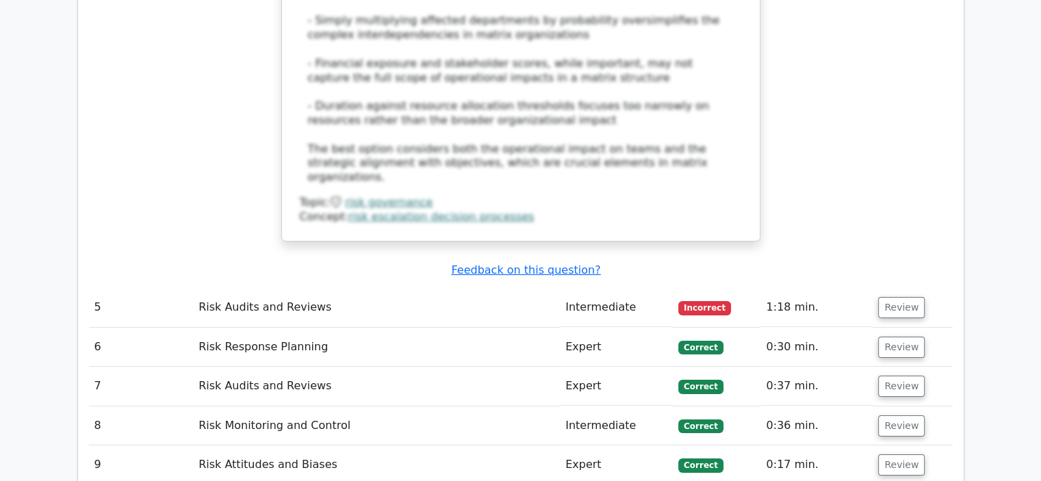
scroll to position [4447, 0]
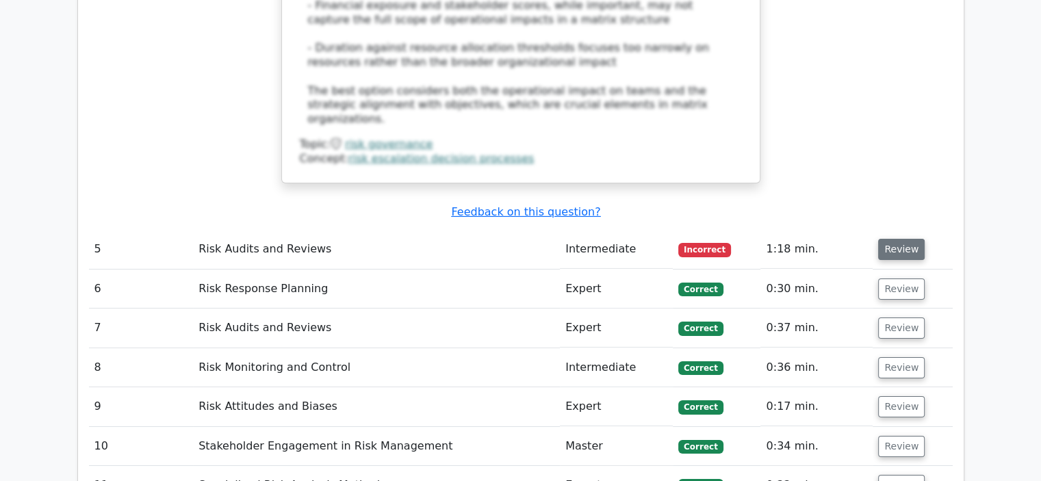
click at [895, 239] on button "Review" at bounding box center [901, 249] width 47 height 21
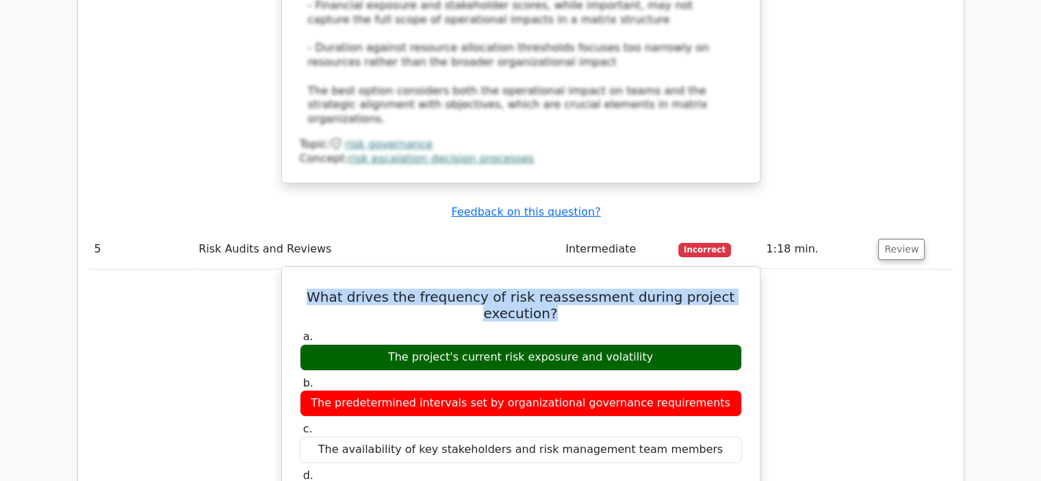
drag, startPoint x: 571, startPoint y: 137, endPoint x: 328, endPoint y: 118, distance: 244.3
click at [319, 289] on h5 "What drives the frequency of risk reassessment during project execution?" at bounding box center [520, 305] width 445 height 33
copy h5 "What drives the frequency of risk reassessment during project execution?"
drag, startPoint x: 656, startPoint y: 183, endPoint x: 409, endPoint y: 192, distance: 247.1
click at [399, 344] on div "The project's current risk exposure and volatility" at bounding box center [521, 357] width 442 height 27
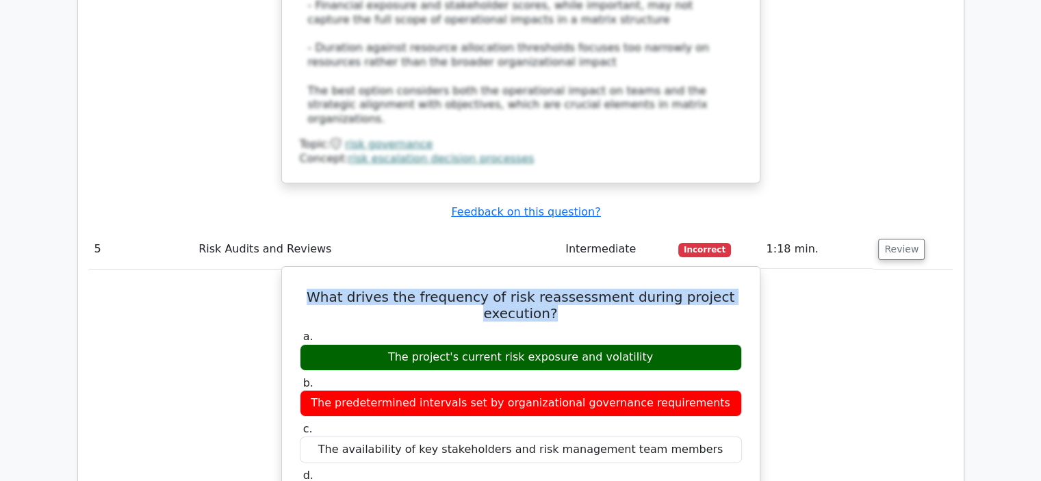
copy div "The project's current risk exposure and volatility"
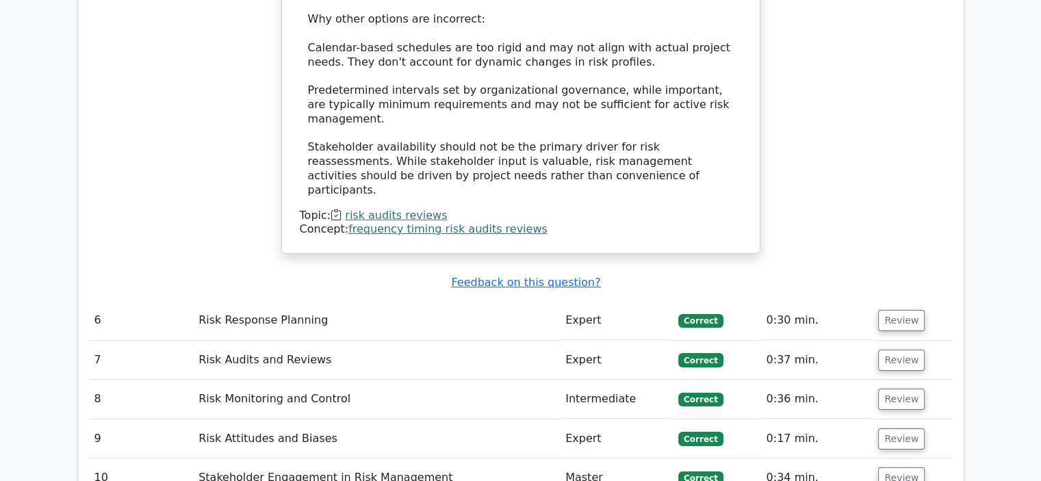
scroll to position [5131, 0]
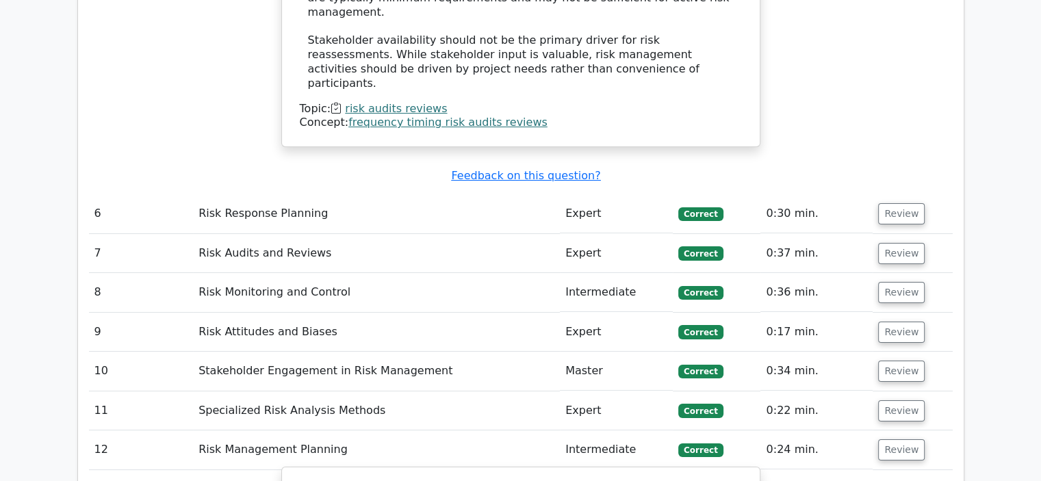
scroll to position [5268, 0]
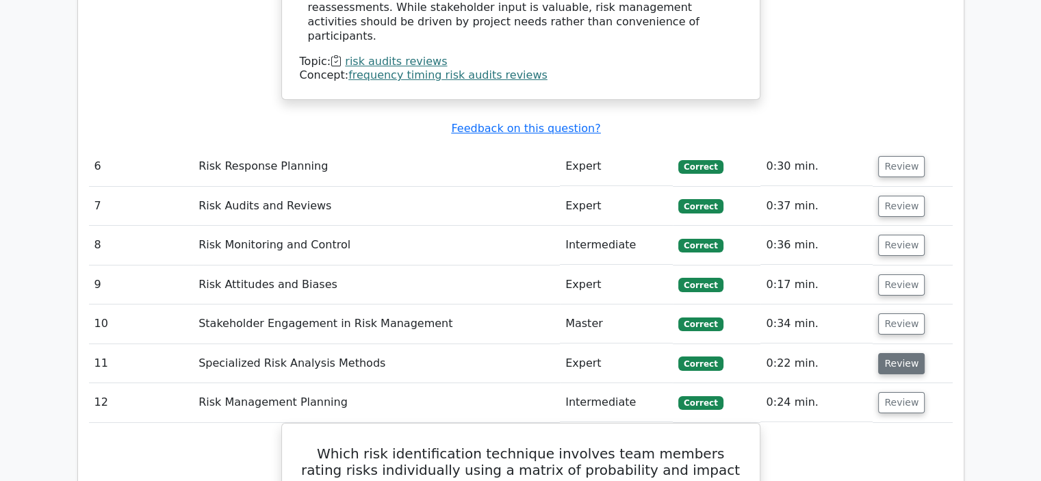
click at [898, 353] on button "Review" at bounding box center [901, 363] width 47 height 21
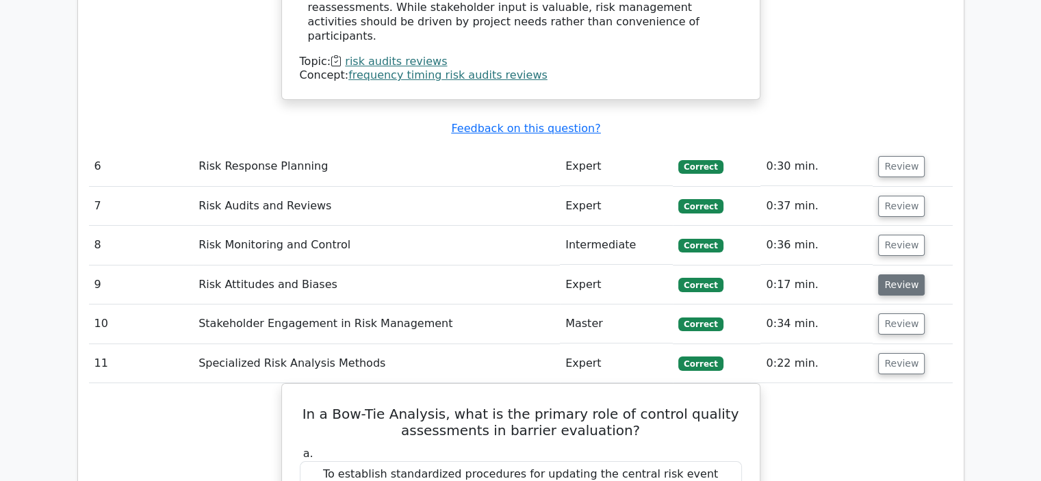
click at [899, 274] on button "Review" at bounding box center [901, 284] width 47 height 21
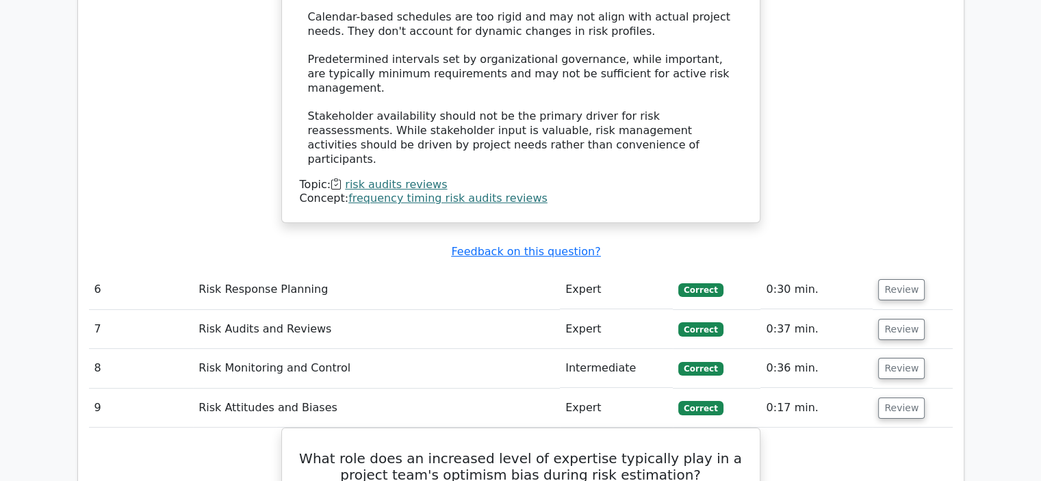
scroll to position [5131, 0]
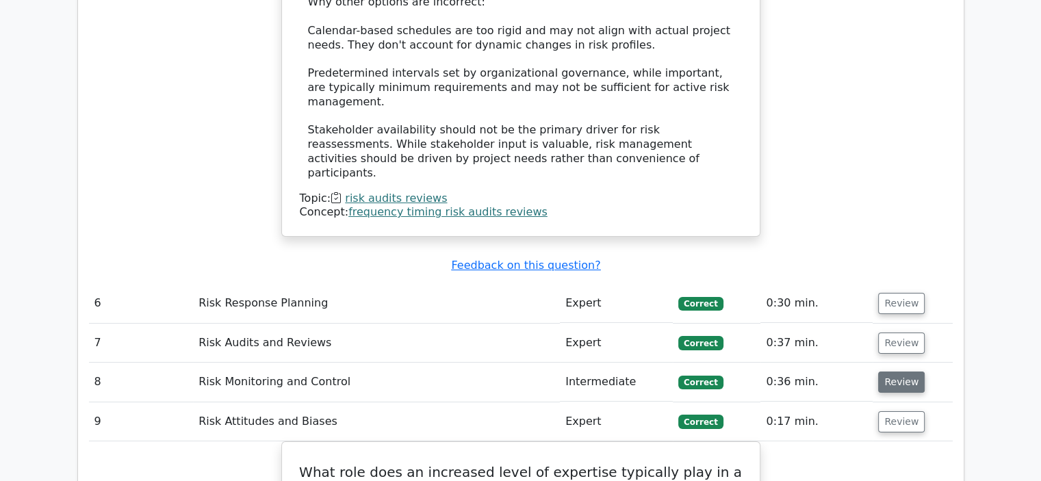
click at [887, 372] on button "Review" at bounding box center [901, 382] width 47 height 21
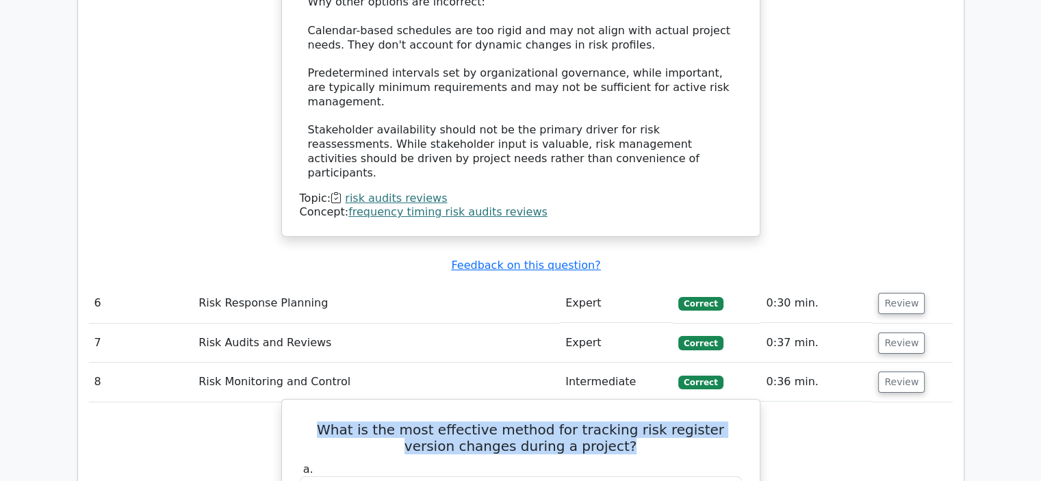
drag, startPoint x: 616, startPoint y: 246, endPoint x: 421, endPoint y: 259, distance: 194.7
drag, startPoint x: 701, startPoint y: 348, endPoint x: 346, endPoint y: 350, distance: 355.1
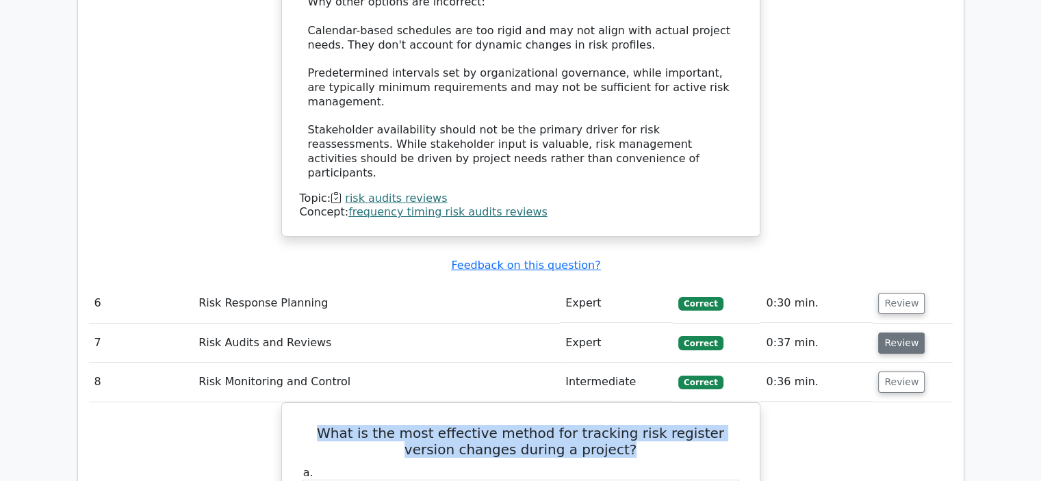
click at [896, 333] on button "Review" at bounding box center [901, 343] width 47 height 21
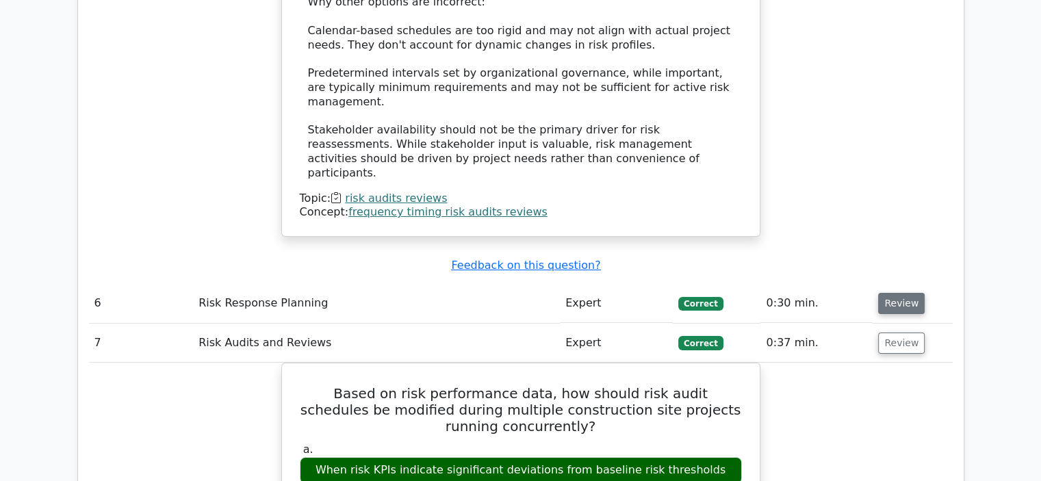
click at [903, 293] on button "Review" at bounding box center [901, 303] width 47 height 21
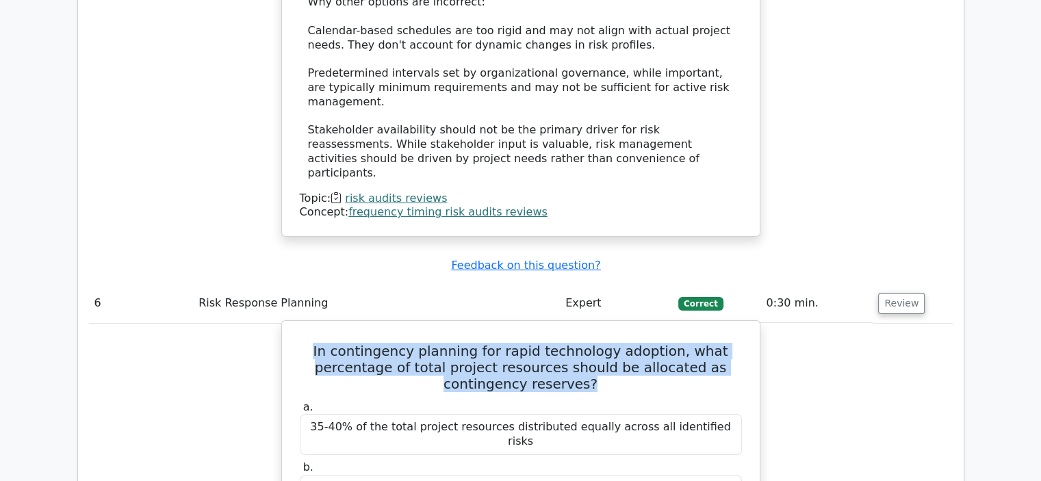
drag, startPoint x: 596, startPoint y: 183, endPoint x: 301, endPoint y: 154, distance: 296.3
click at [301, 343] on h5 "In contingency planning for rapid technology adoption, what percentage of total…" at bounding box center [520, 367] width 445 height 49
drag, startPoint x: 671, startPoint y: 366, endPoint x: 329, endPoint y: 369, distance: 342.1
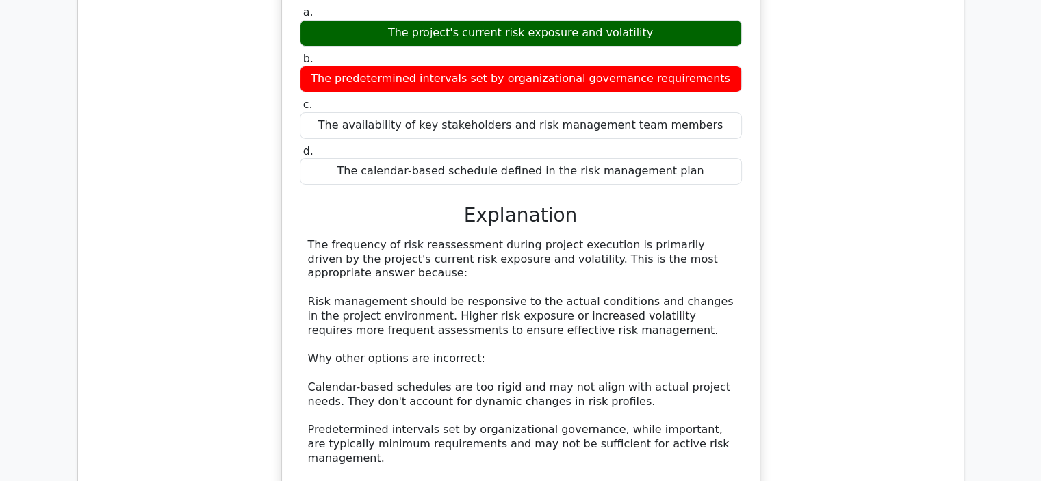
scroll to position [4584, 0]
